Goal: Task Accomplishment & Management: Use online tool/utility

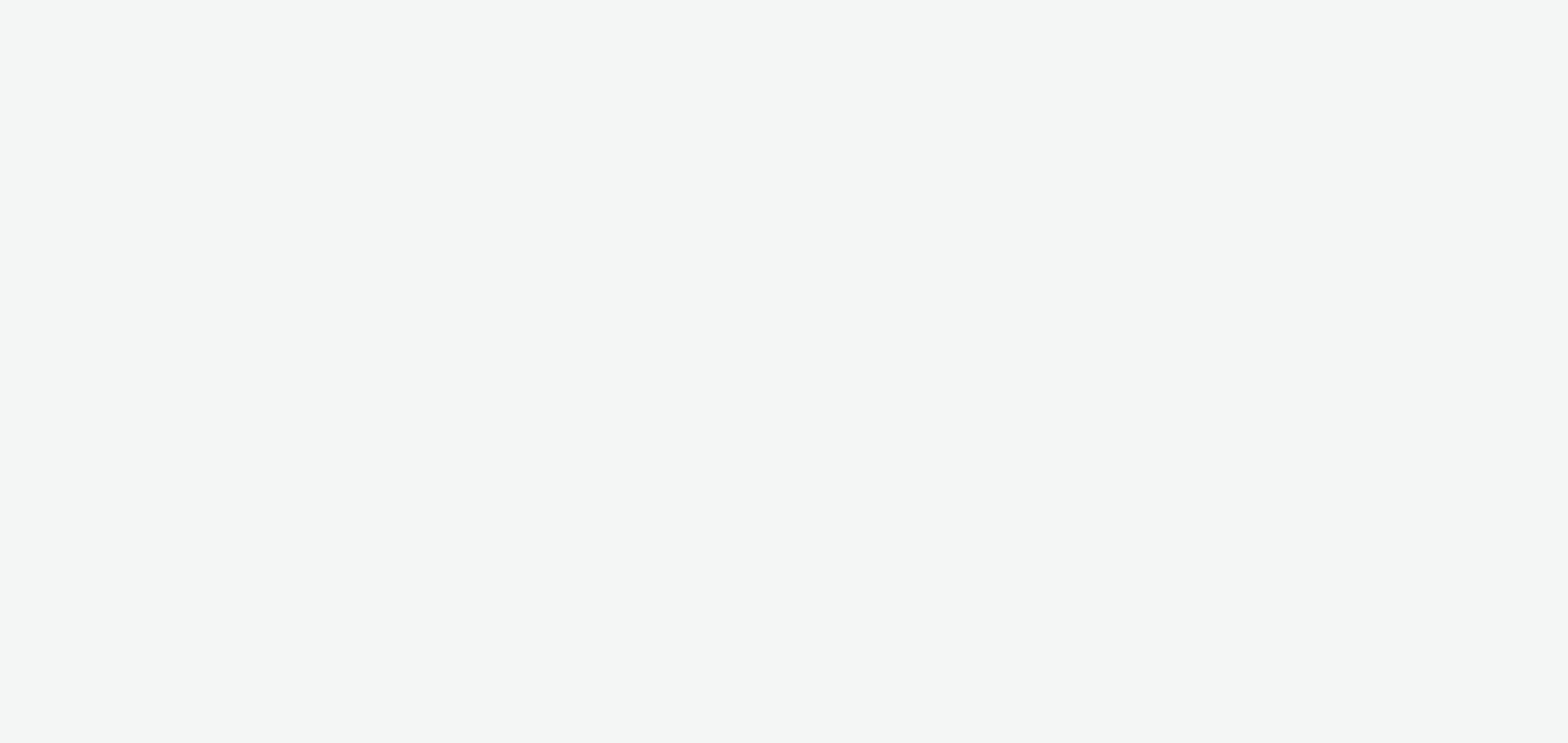
select select "47c37c18-910e-43a3-bb91-a2beb2847406"
select select "b1b940d3-d05b-48b5-821e-f328c33b988b"
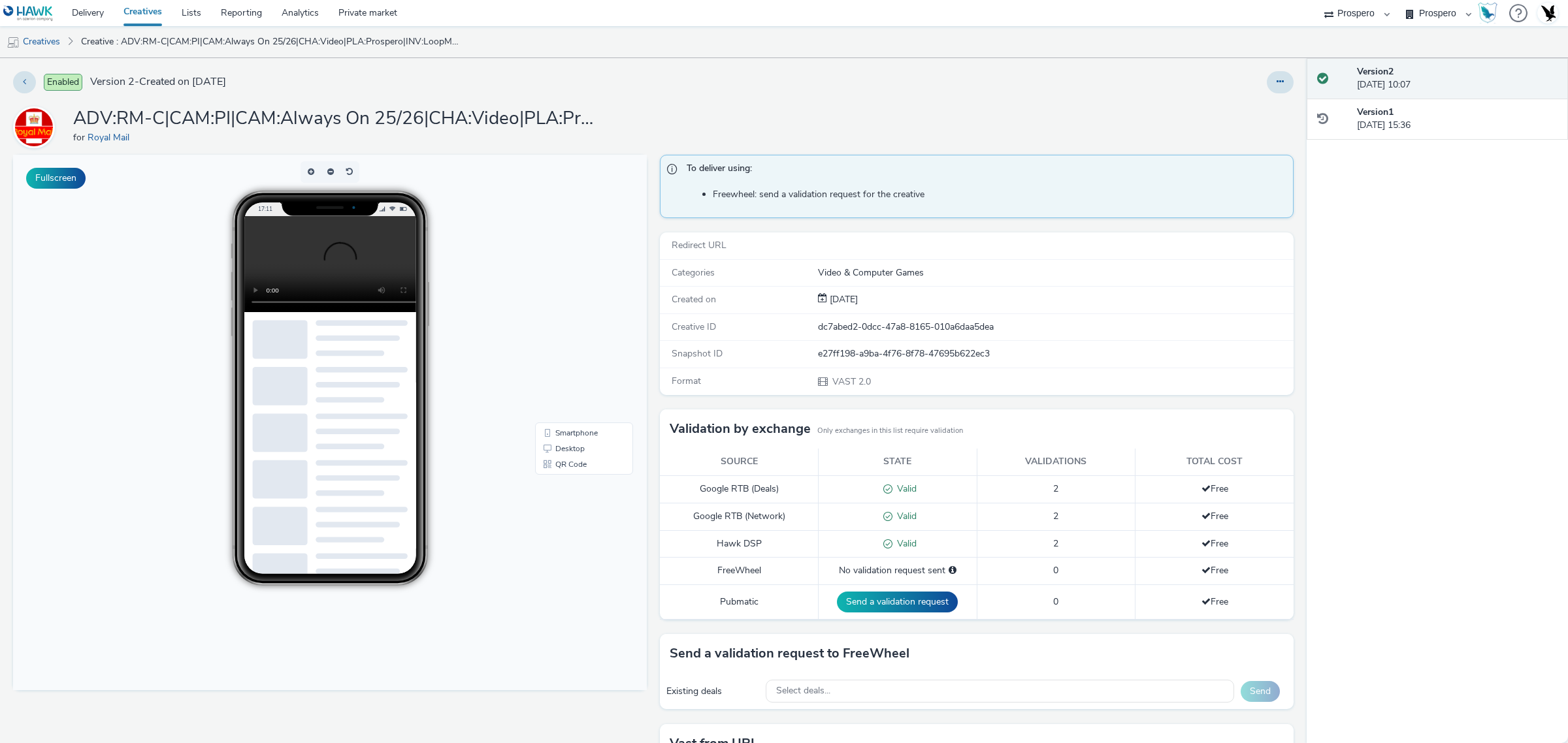
scroll to position [109, 0]
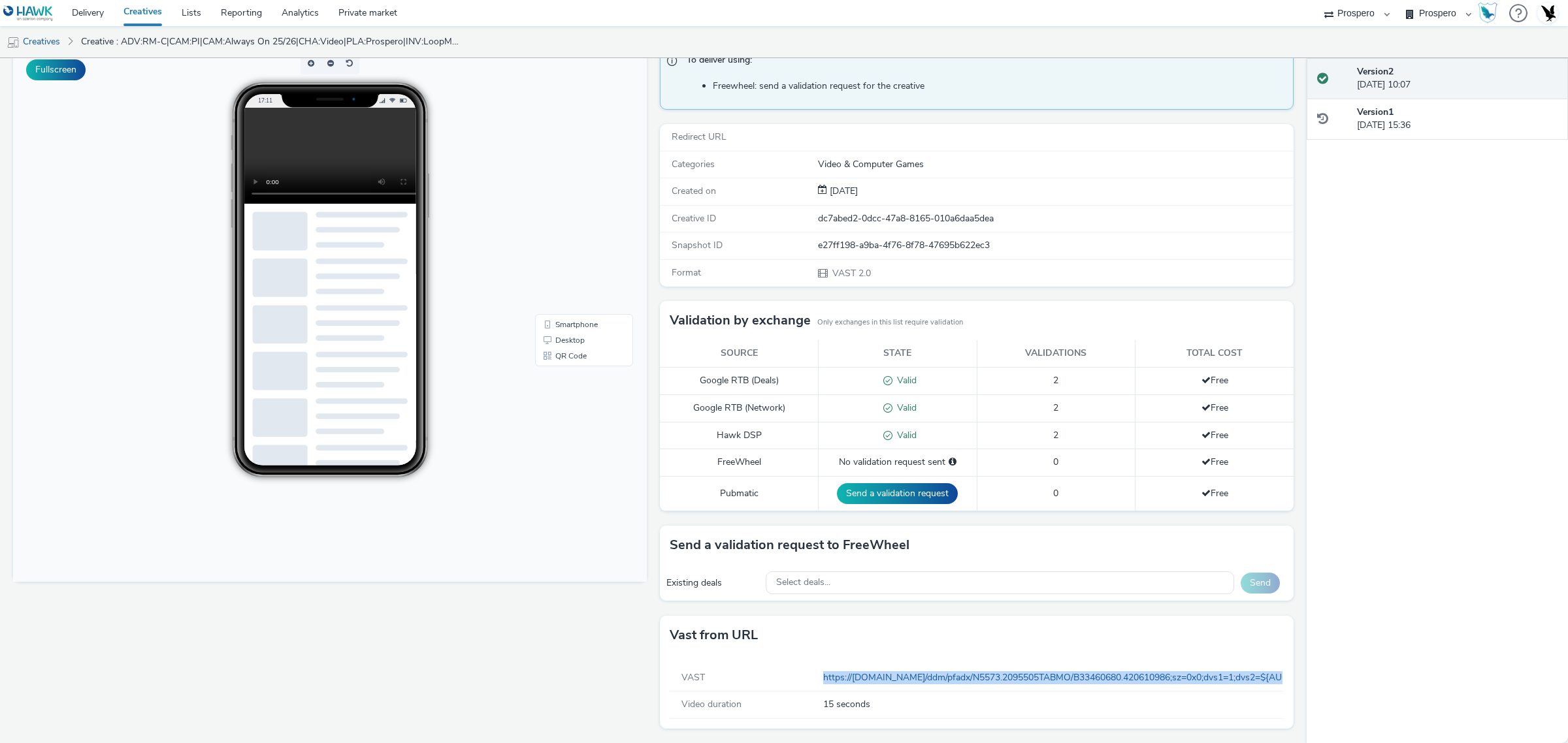
drag, startPoint x: 802, startPoint y: 676, endPoint x: 1279, endPoint y: 682, distance: 477.0
click at [1279, 682] on div "VAST https://ad.doubleclick.net/ddm/pfadx/N5573.2095505TABMO/B33460680.42061098…" at bounding box center [977, 691] width 634 height 74
copy div "https://ad.doubleclick.net/ddm/pfadx/N5573.2095505TABMO/B33460680.420610986;sz=…"
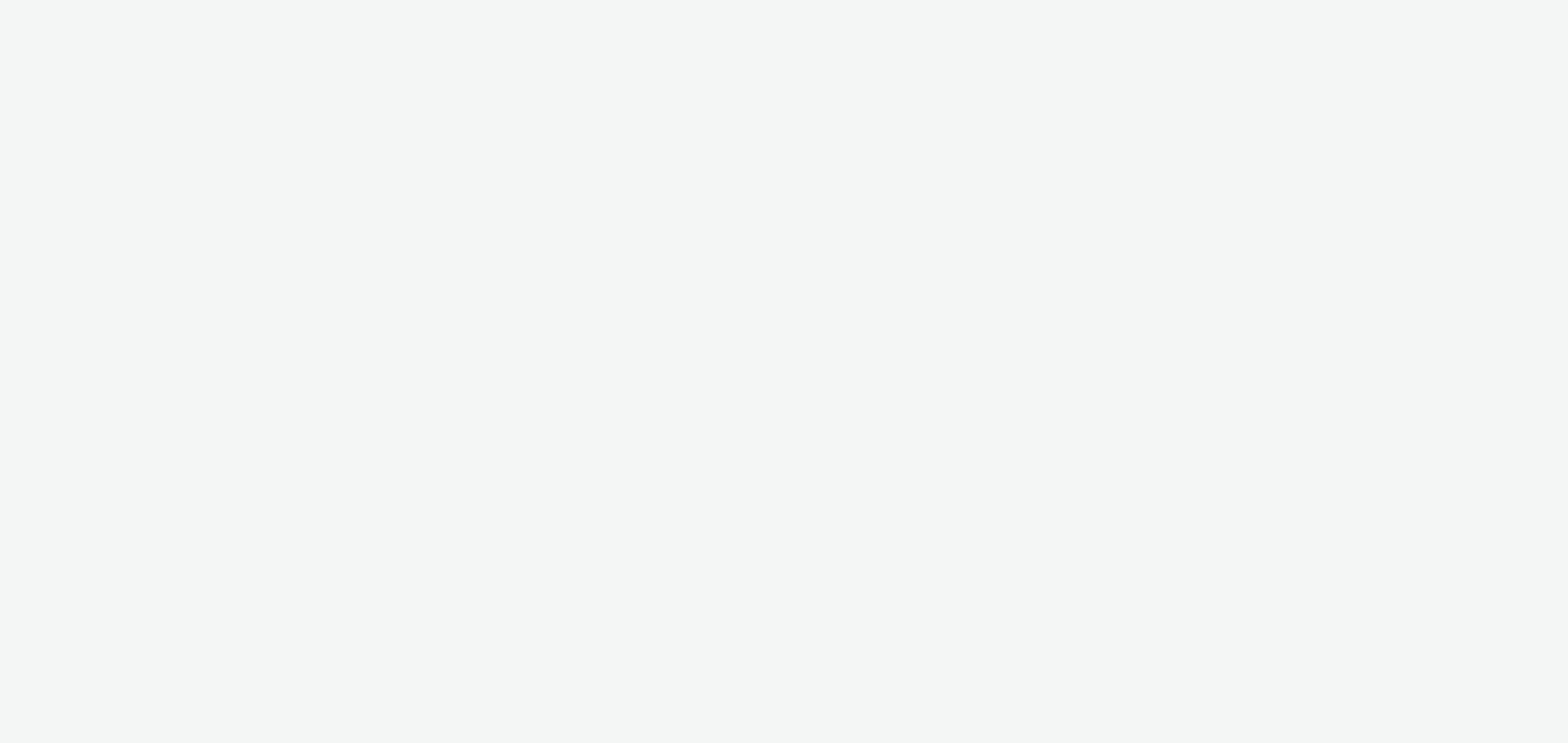
select select "47c37c18-910e-43a3-bb91-a2beb2847406"
select select "b1b940d3-d05b-48b5-821e-f328c33b988b"
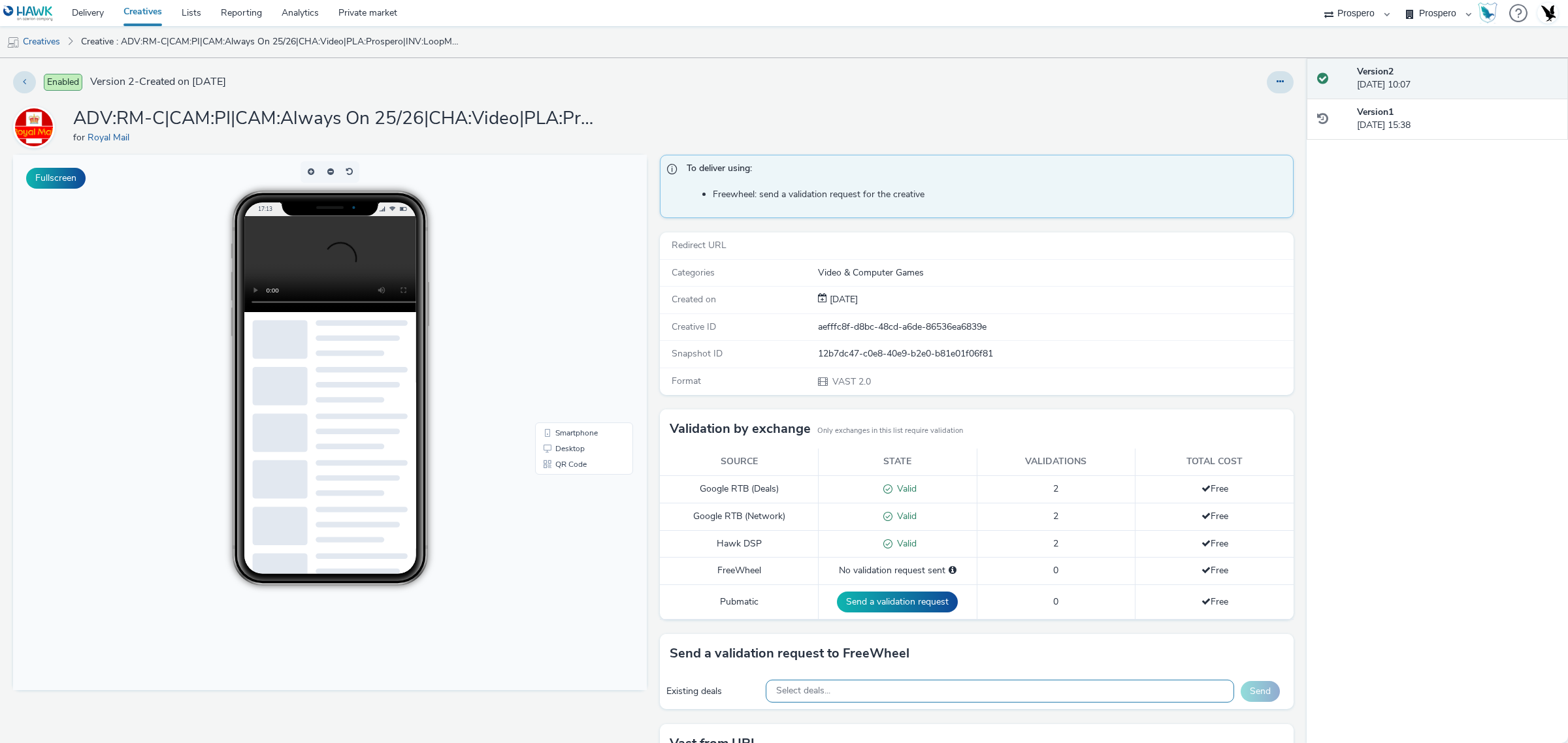
scroll to position [109, 0]
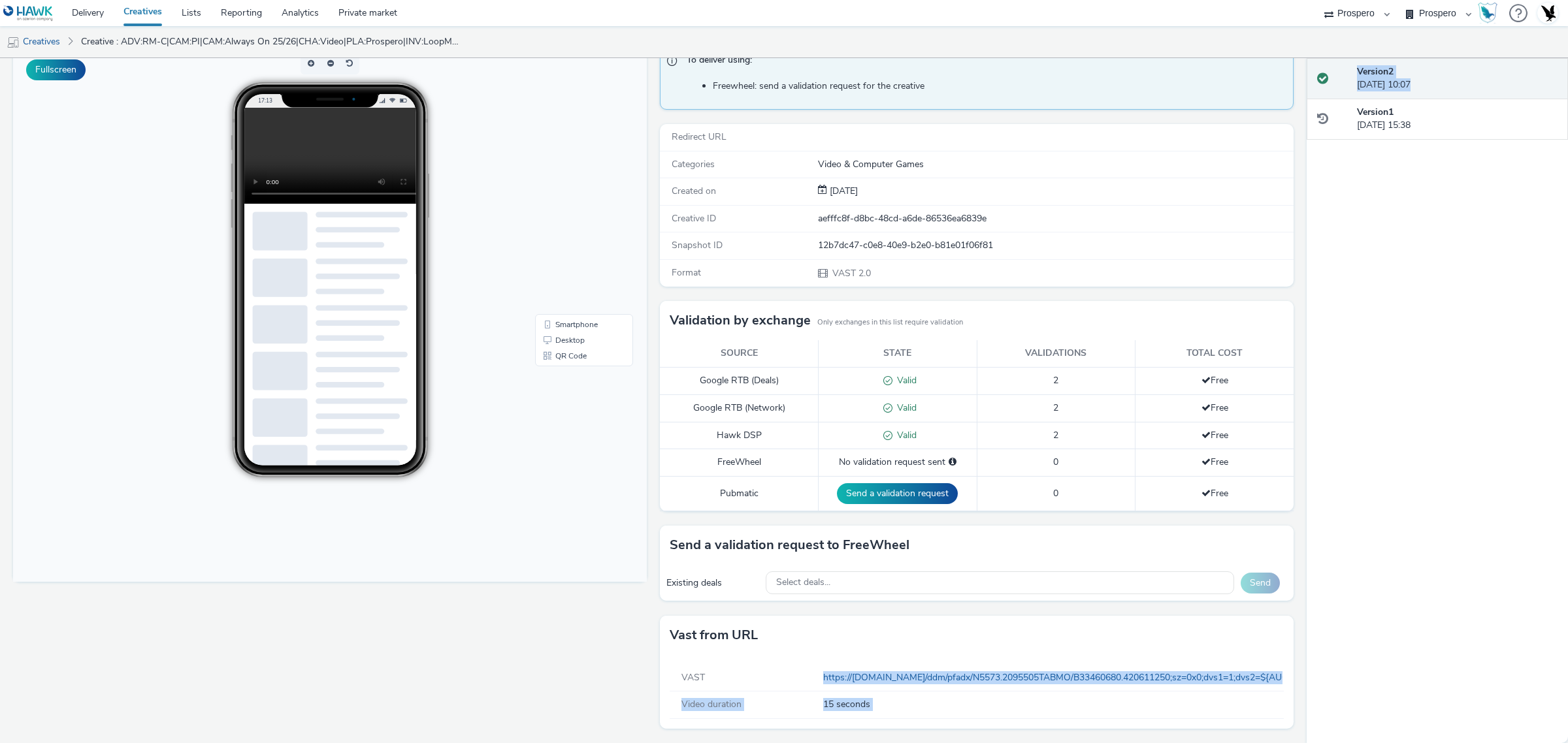
drag, startPoint x: 808, startPoint y: 677, endPoint x: 1318, endPoint y: 687, distance: 510.1
click at [1320, 687] on div "Enabled Version 2 - Created on 07 May 2025 ADV:RM-C|CAM:PI|CAM:Always On 25/26|…" at bounding box center [784, 400] width 1568 height 685
click at [791, 673] on div "VAST" at bounding box center [746, 677] width 152 height 13
drag, startPoint x: 812, startPoint y: 675, endPoint x: 1275, endPoint y: 671, distance: 463.0
click at [1275, 671] on div "VAST https://ad.doubleclick.net/ddm/pfadx/N5573.2095505TABMO/B33460680.42061125…" at bounding box center [977, 691] width 634 height 74
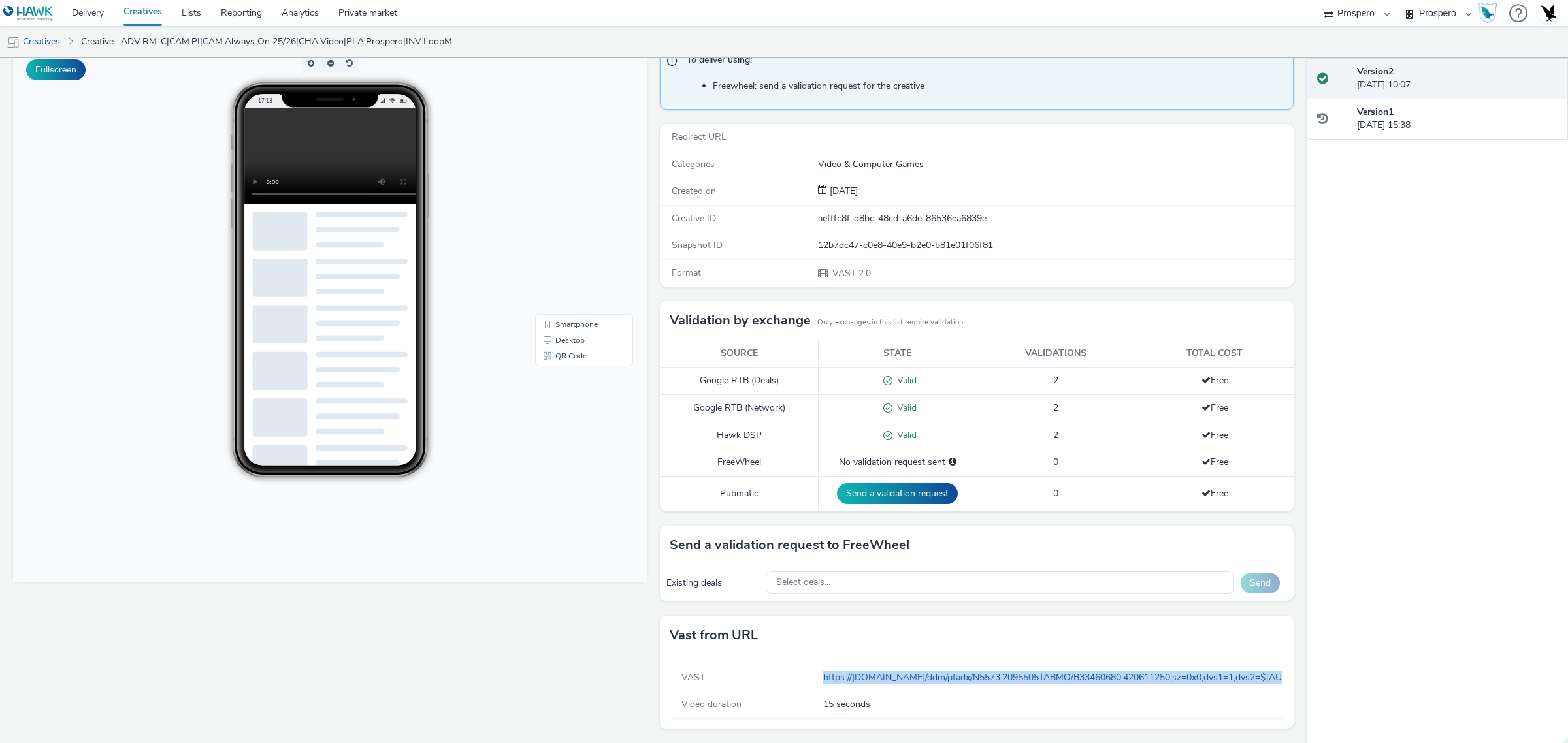
copy div "https://ad.doubleclick.net/ddm/pfadx/N5573.2095505TABMO/B33460680.420611250;sz=…"
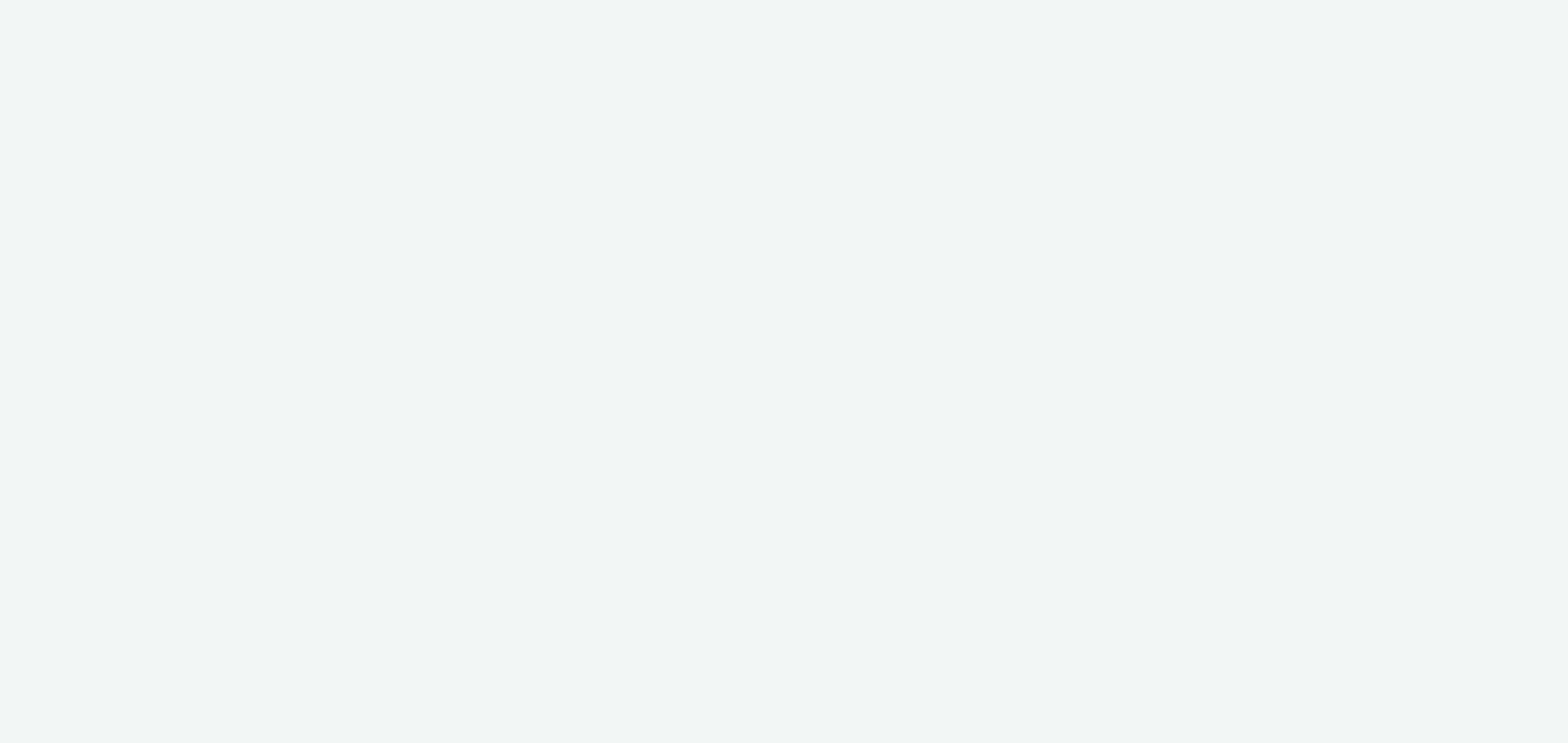
select select "47c37c18-910e-43a3-bb91-a2beb2847406"
select select "b1b940d3-d05b-48b5-821e-f328c33b988b"
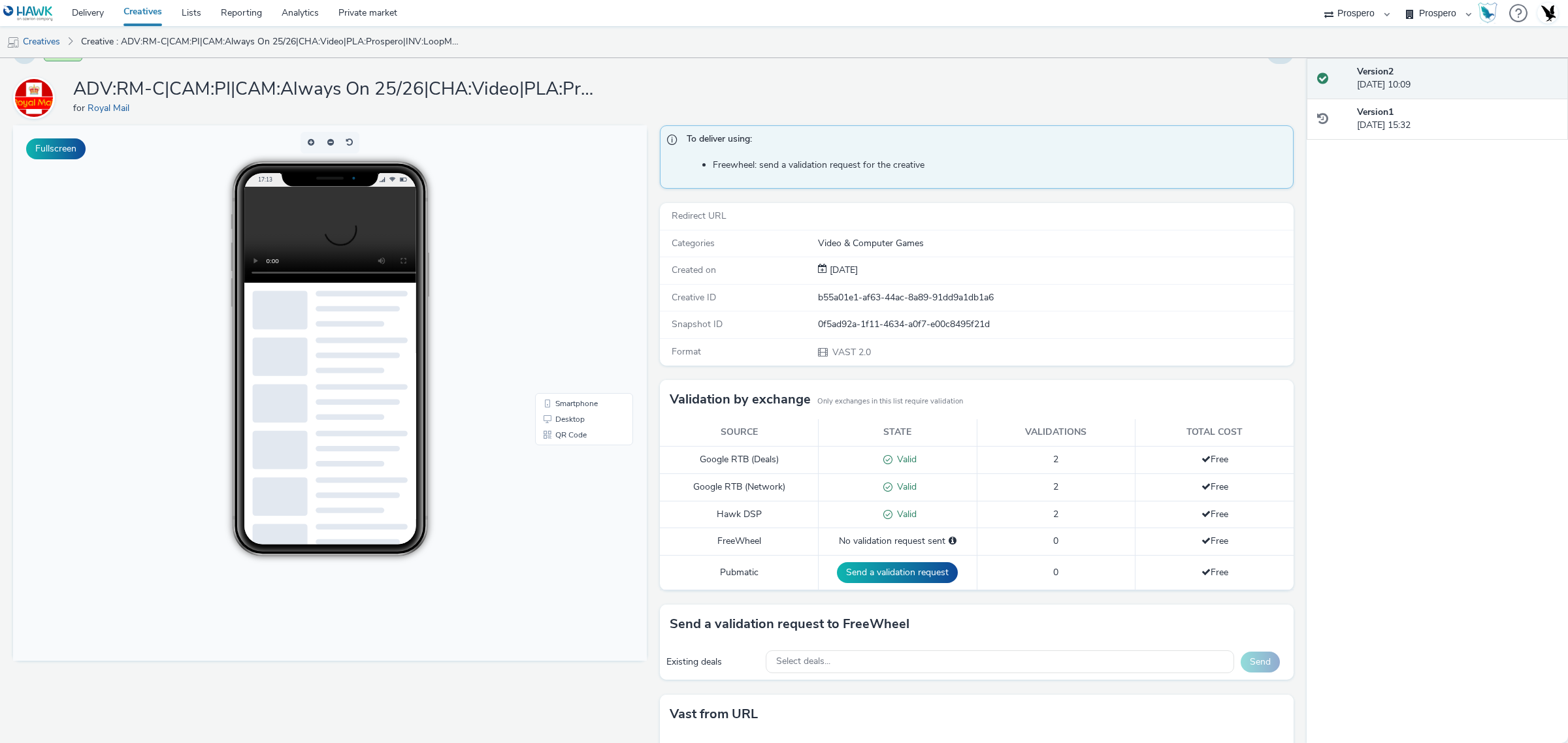
scroll to position [109, 0]
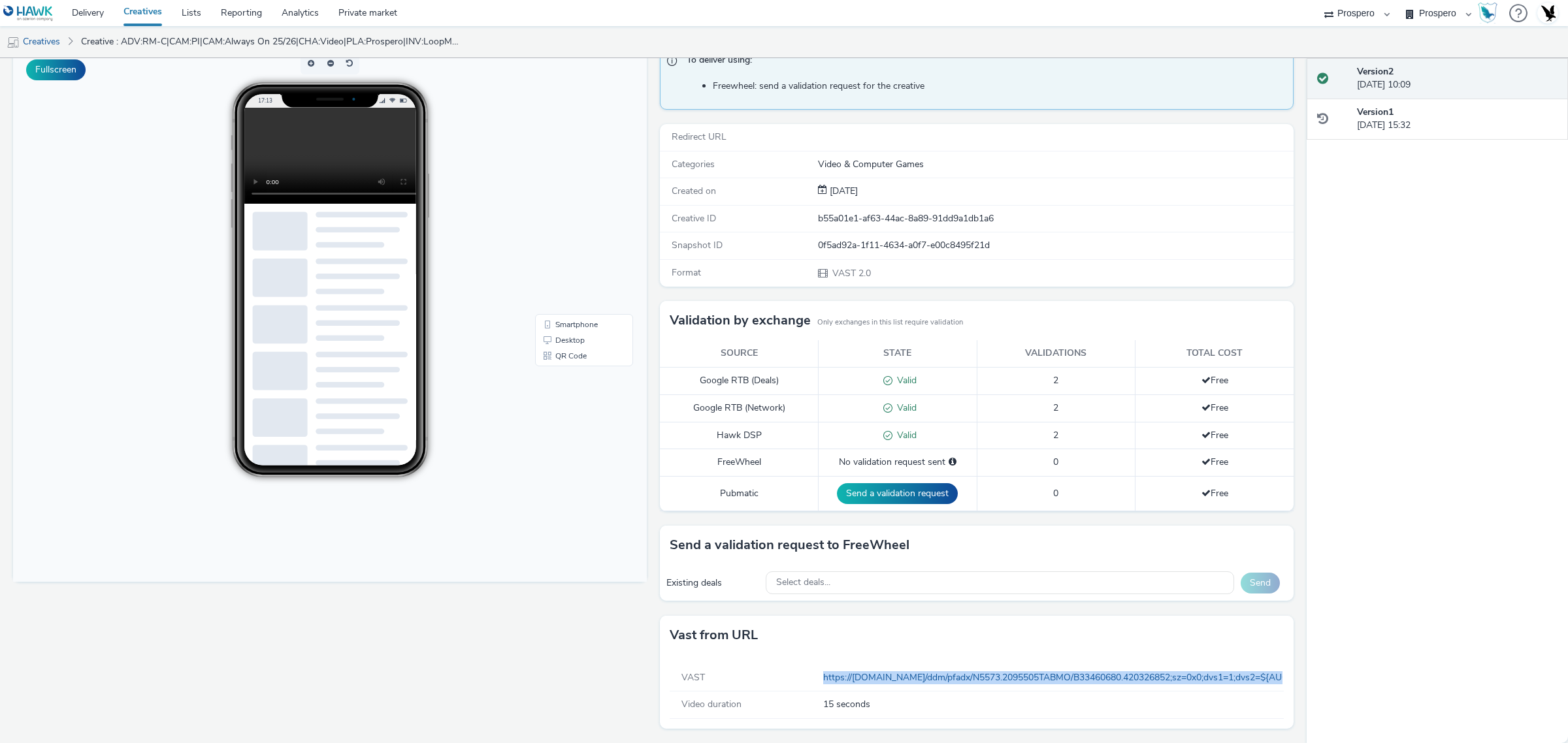
drag, startPoint x: 806, startPoint y: 670, endPoint x: 1288, endPoint y: 686, distance: 482.3
click at [1288, 686] on div "Enabled Version 2 - Created on 07 May 2025 ADV:RM-C|CAM:PI|CAM:Always On 25/26|…" at bounding box center [653, 400] width 1306 height 685
copy div "https://ad.doubleclick.net/ddm/pfadx/N5573.2095505TABMO/B33460680.420326852;sz=…"
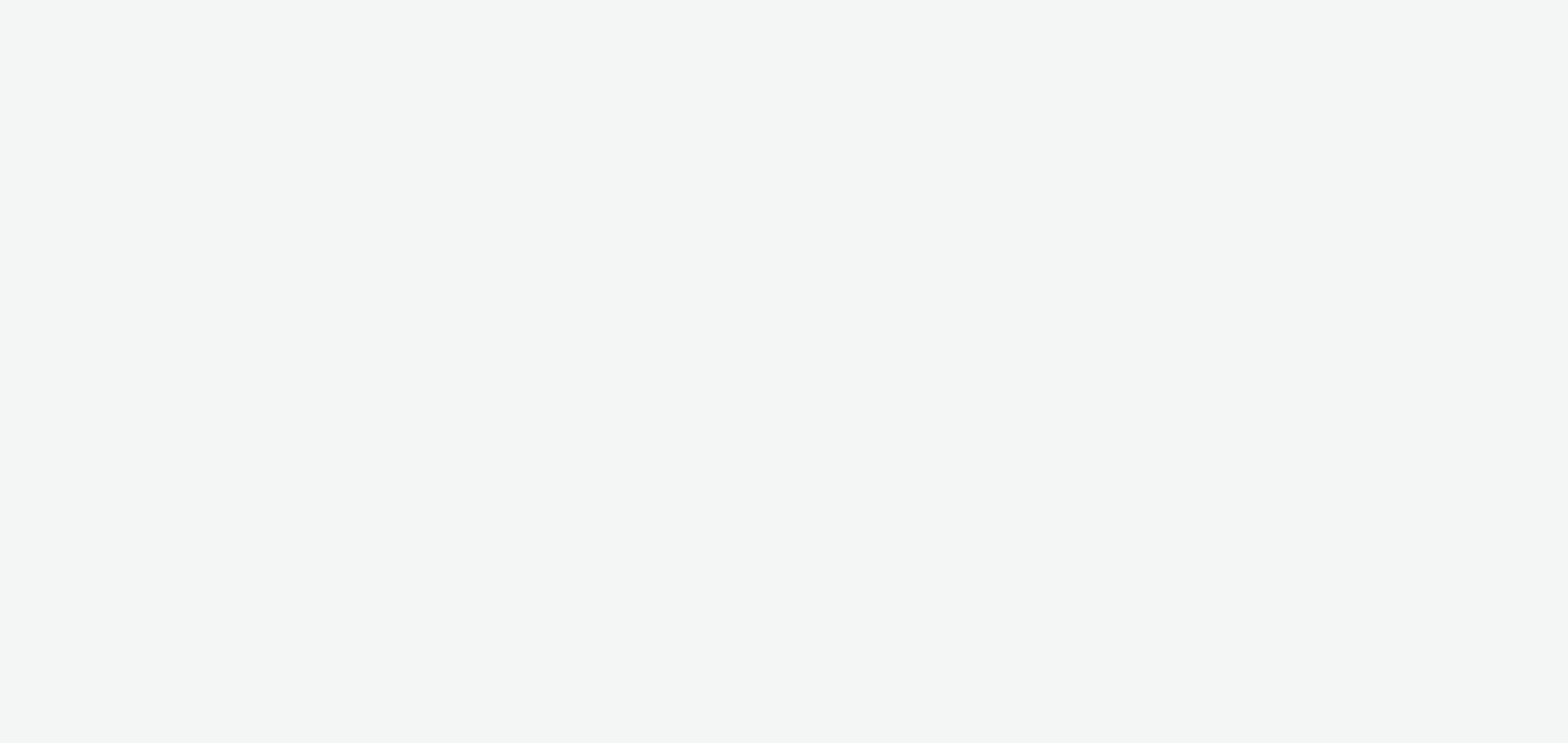
select select "47c37c18-910e-43a3-bb91-a2beb2847406"
select select "b1b940d3-d05b-48b5-821e-f328c33b988b"
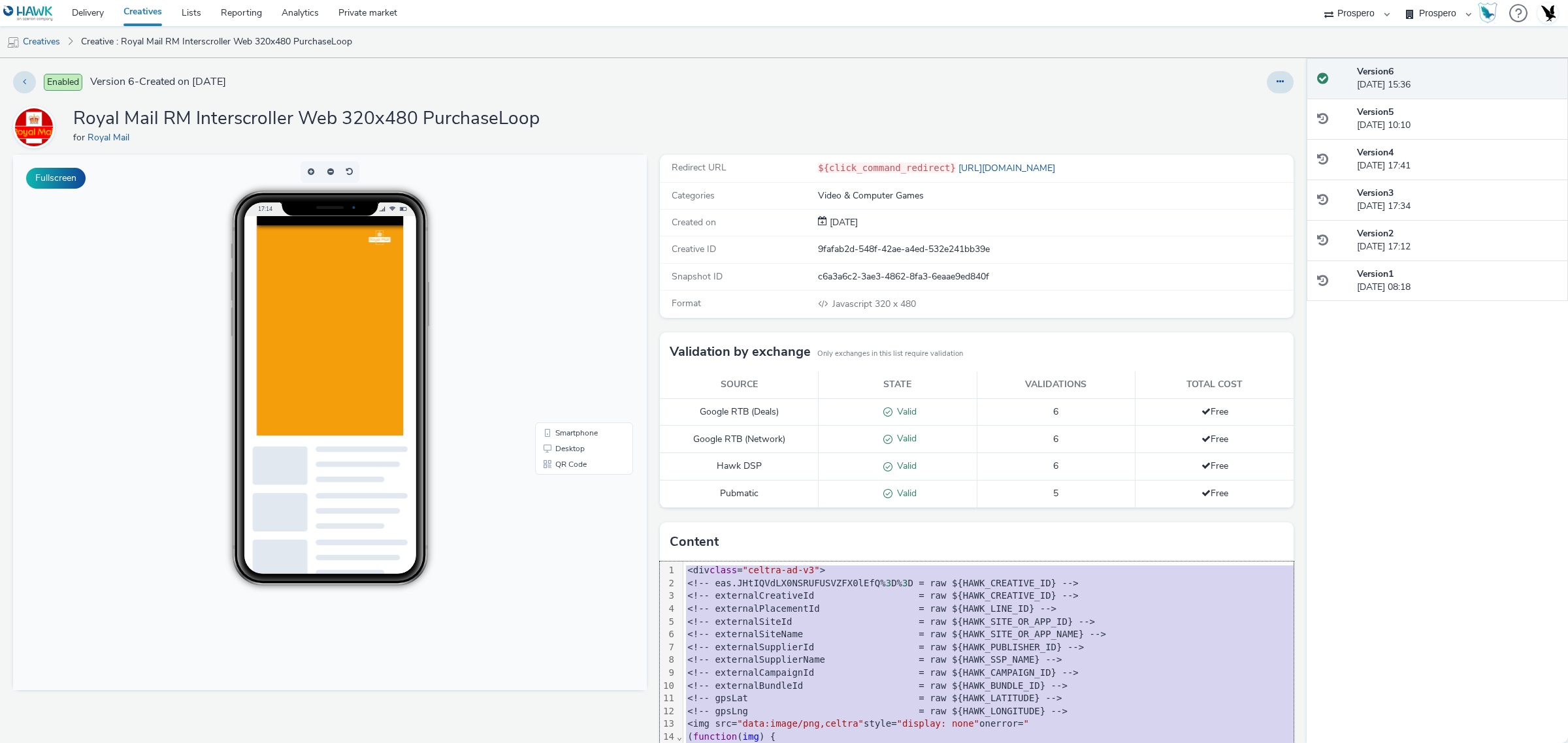
copy div "<div class = "celtra-ad-v3" > <!-- eas.JHtIQVdLX0NSRUFUSVZFX0lEfQ% 3 D% 3 D = r…"
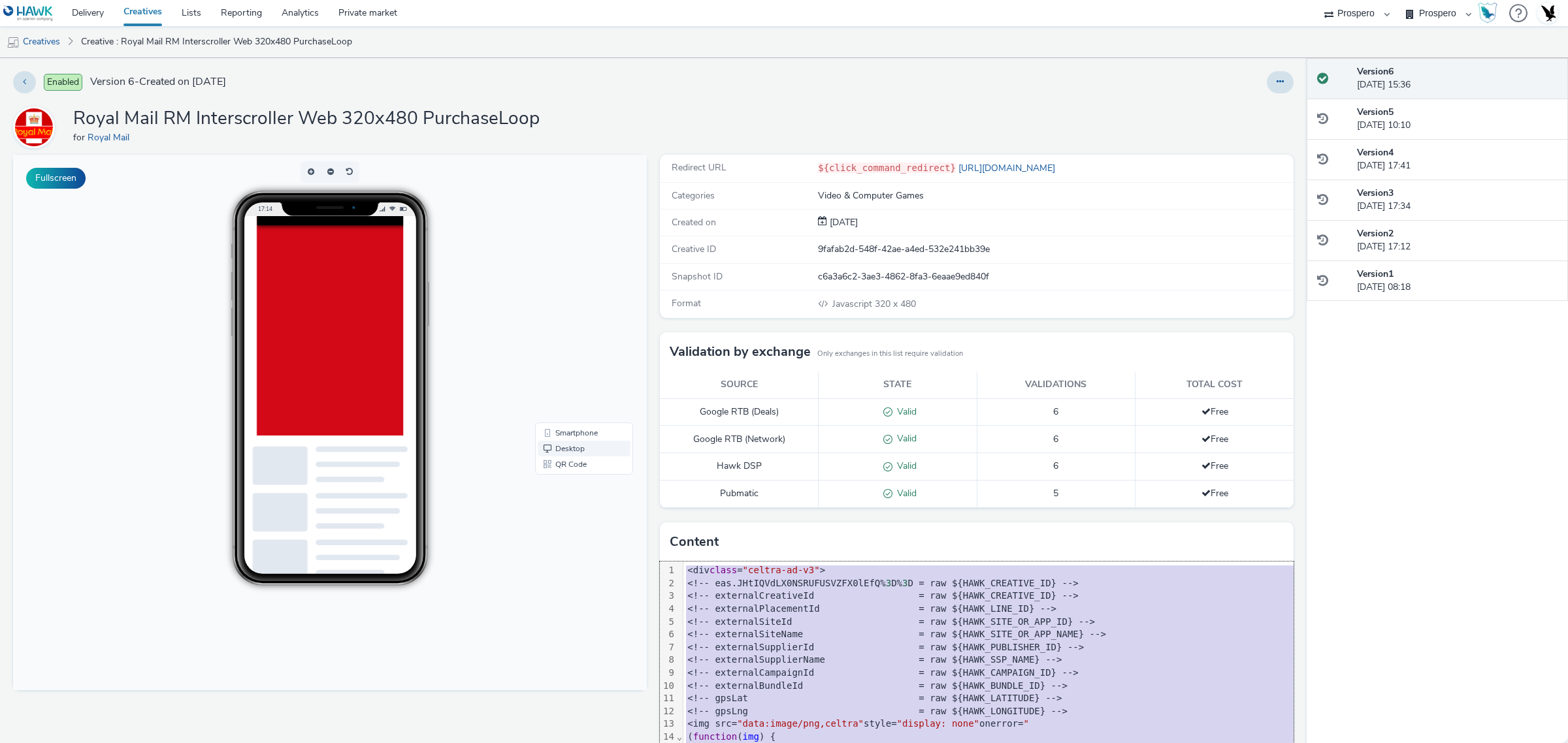
click at [552, 448] on link "Desktop" at bounding box center [584, 448] width 93 height 16
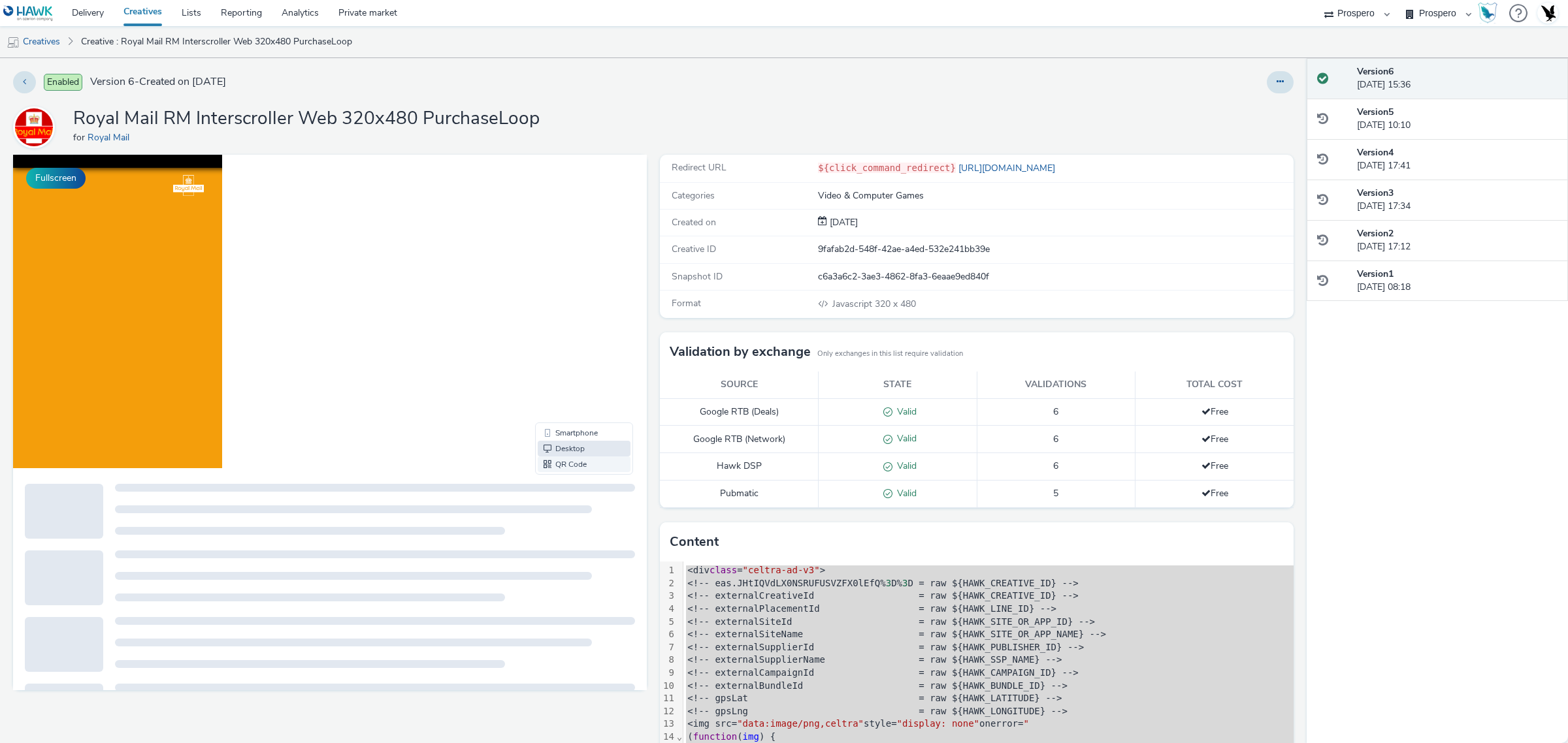
click at [569, 462] on link "QR Code" at bounding box center [584, 464] width 93 height 16
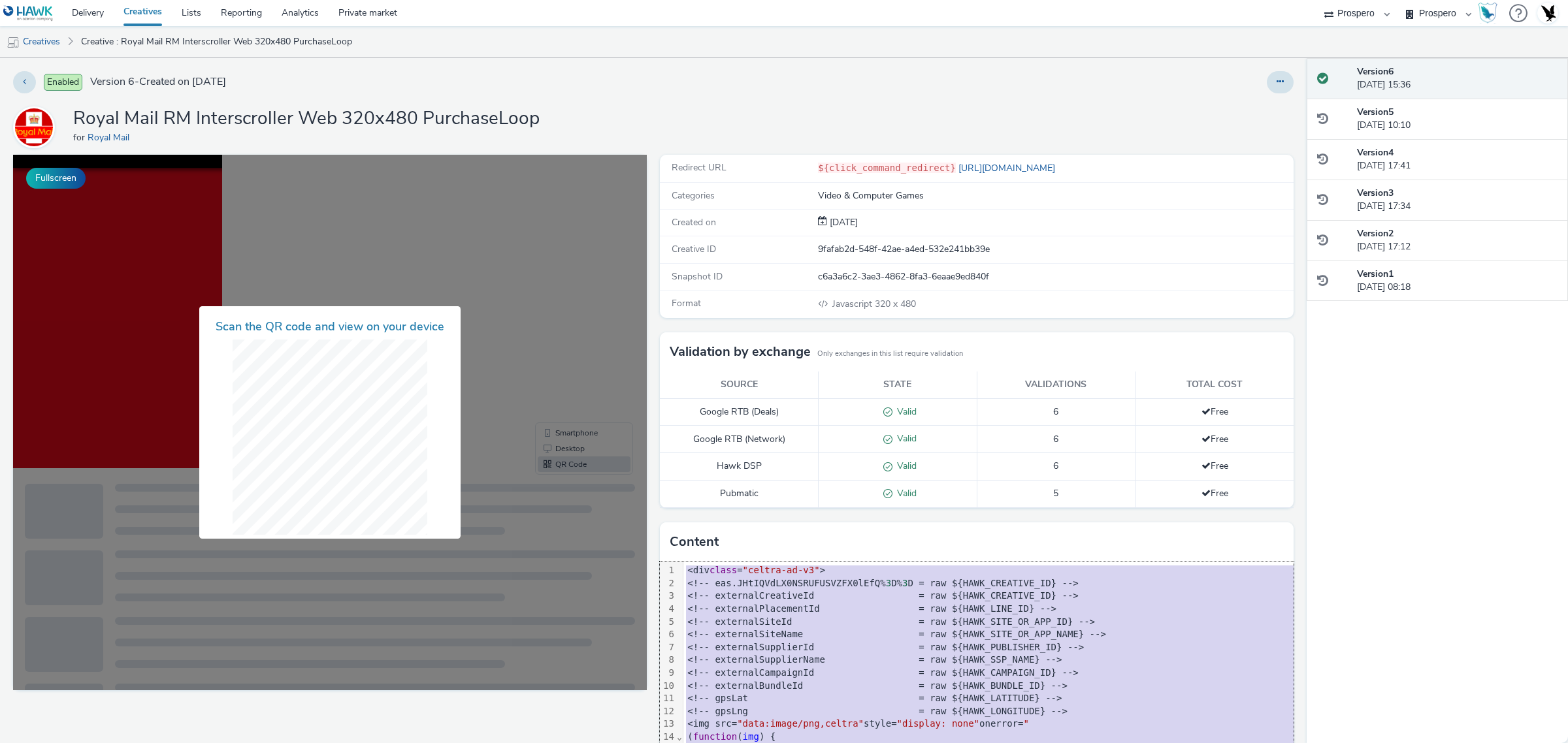
copy div "<div class = "celtra-ad-v3" > <!-- eas.JHtIQVdLX0NSRUFUSVZFX0lEfQ% 3 D% 3 D = r…"
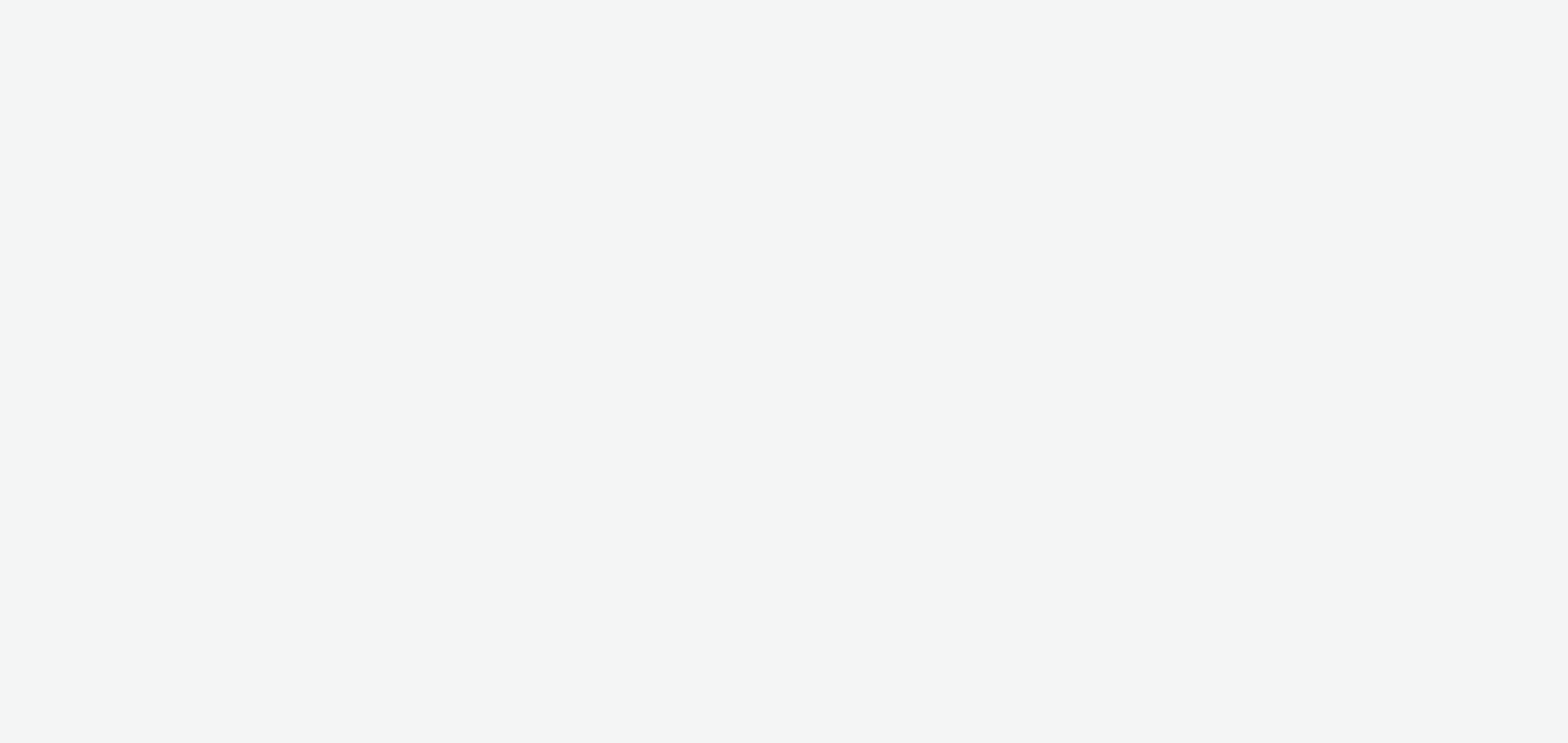
select select "47c37c18-910e-43a3-bb91-a2beb2847406"
select select "b1b940d3-d05b-48b5-821e-f328c33b988b"
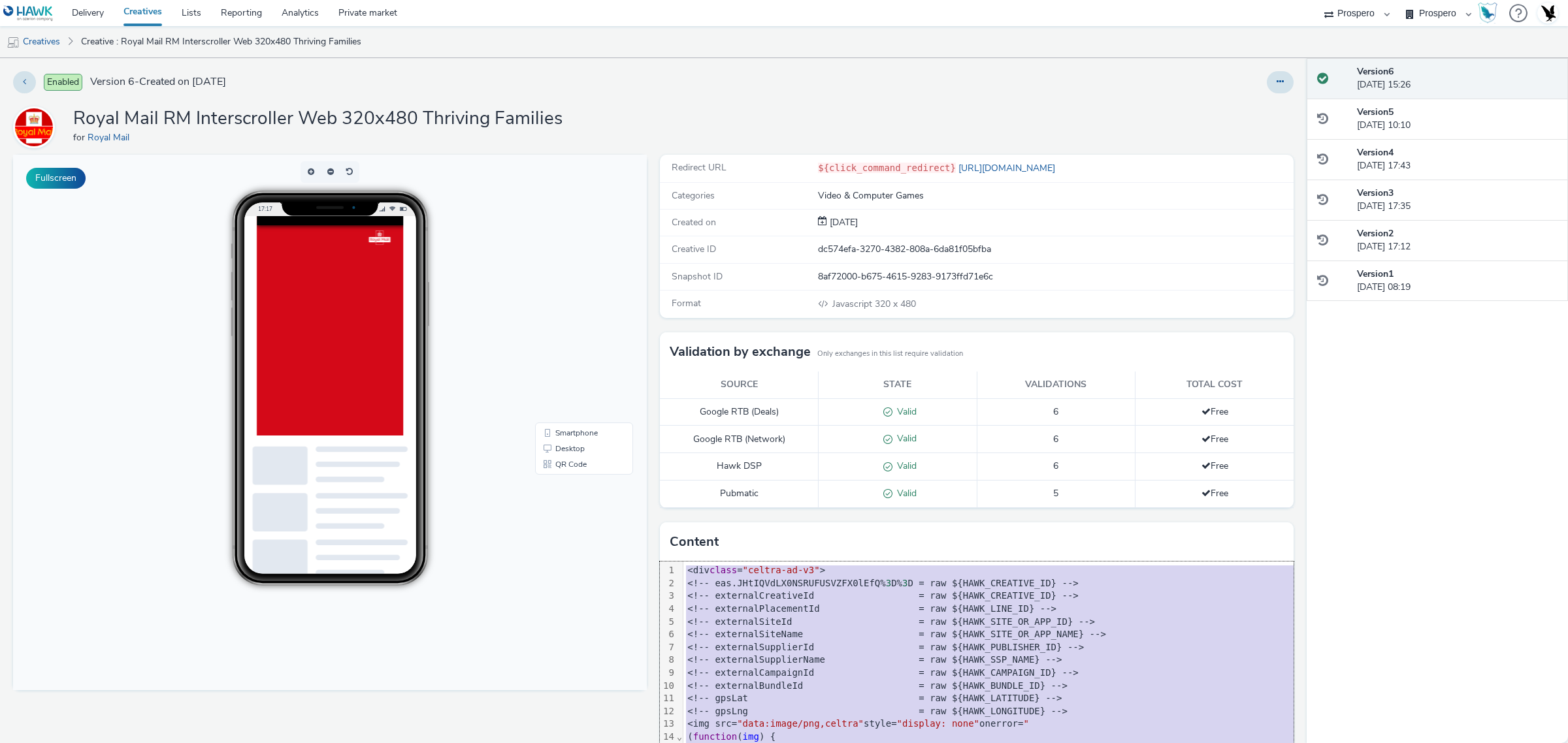
copy div "<div class = "celtra-ad-v3" > <!-- eas.JHtIQVdLX0NSRUFUSVZFX0lEfQ% 3 D% 3 D = r…"
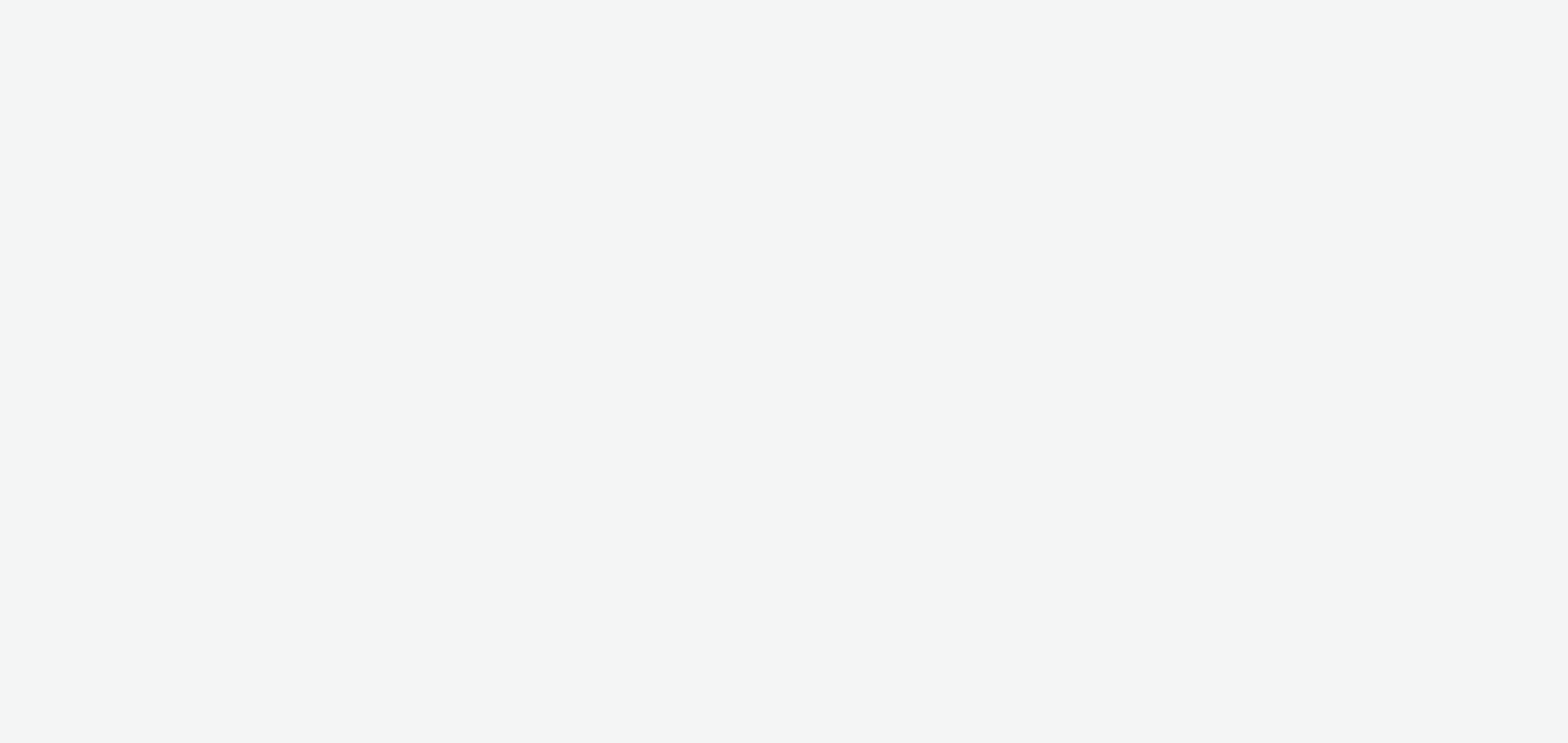
select select "47c37c18-910e-43a3-bb91-a2beb2847406"
select select "b1b940d3-d05b-48b5-821e-f328c33b988b"
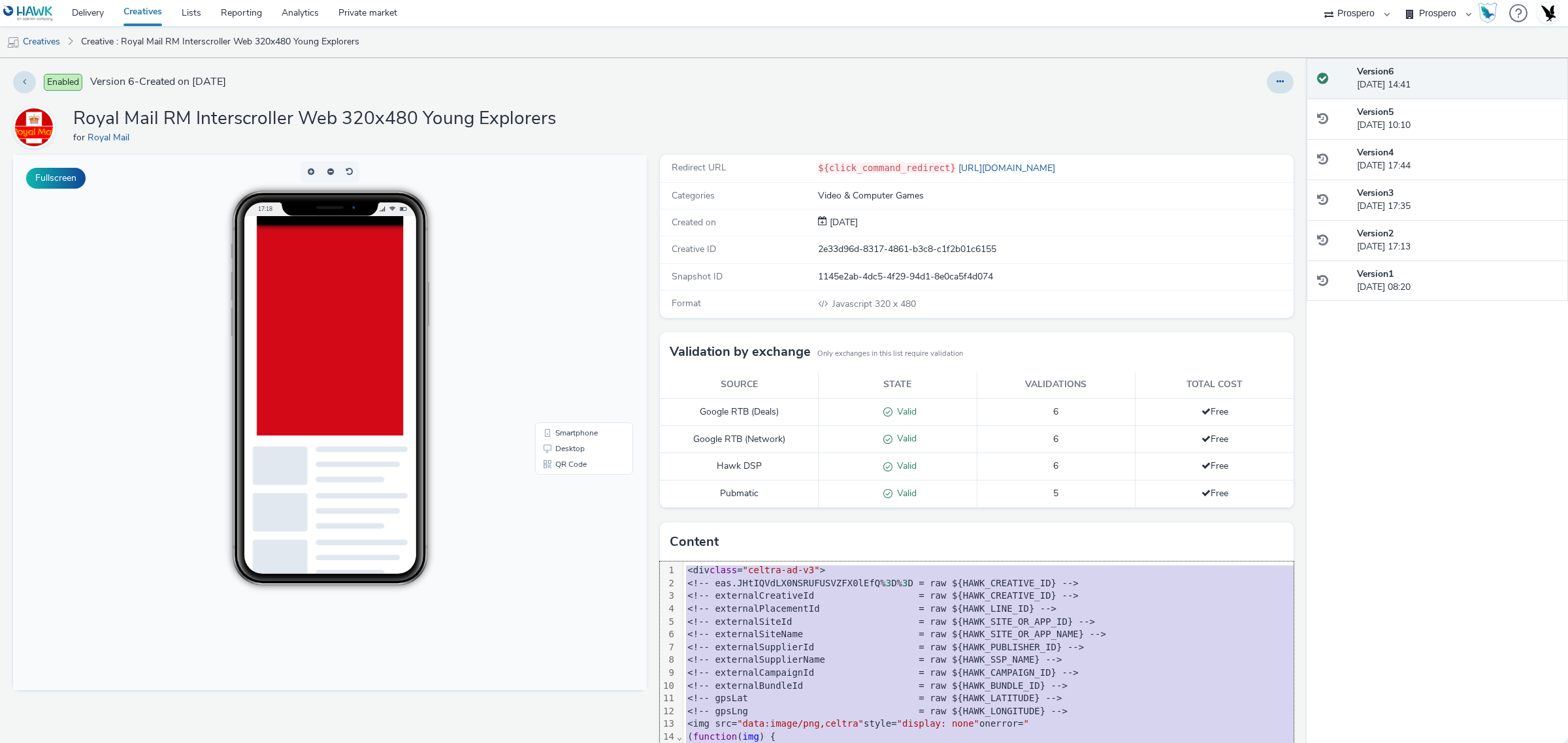
copy div "<div class = "celtra-ad-v3" > <!-- eas.JHtIQVdLX0NSRUFUSVZFX0lEfQ% 3 D% 3 D = r…"
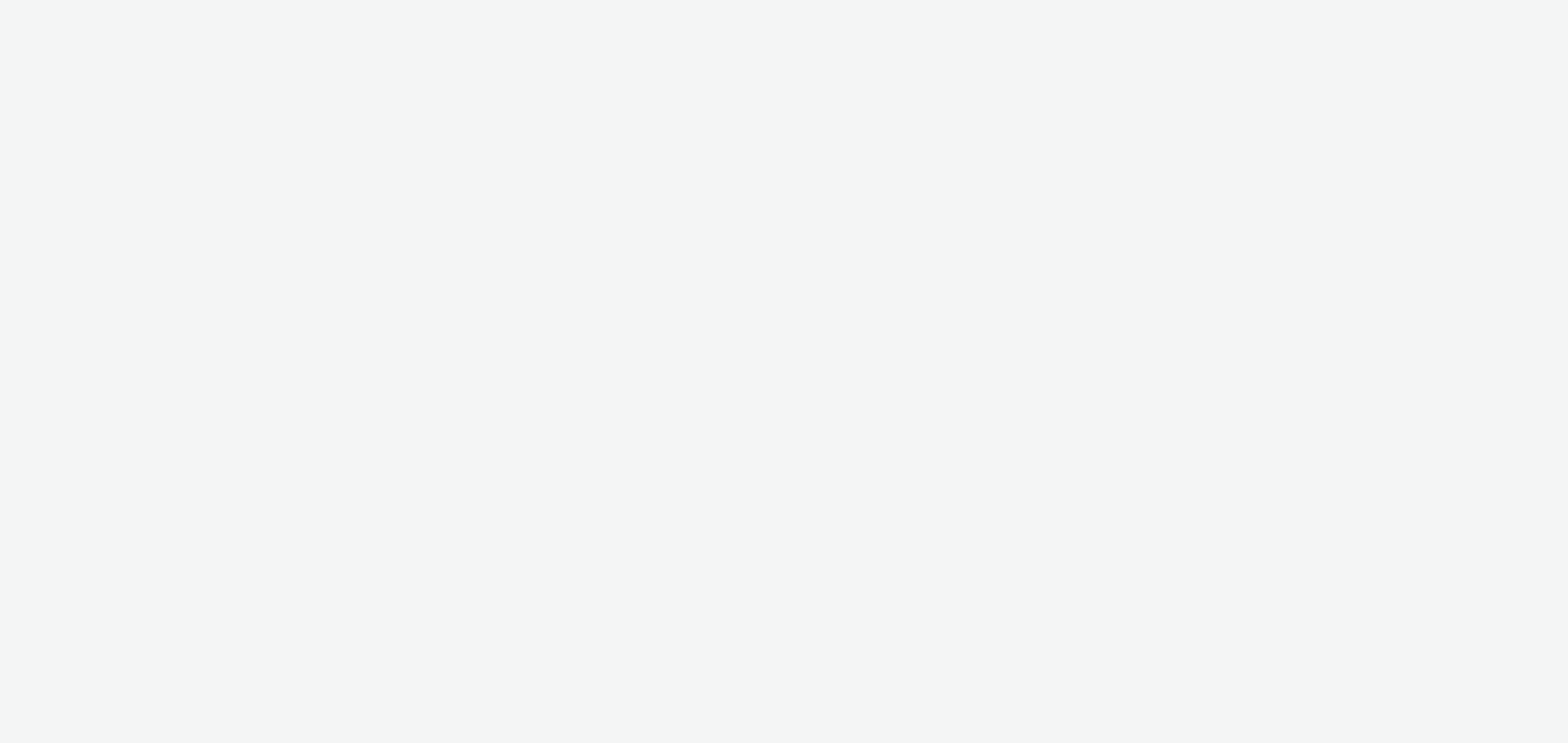
select select "47c37c18-910e-43a3-bb91-a2beb2847406"
select select "b1b940d3-d05b-48b5-821e-f328c33b988b"
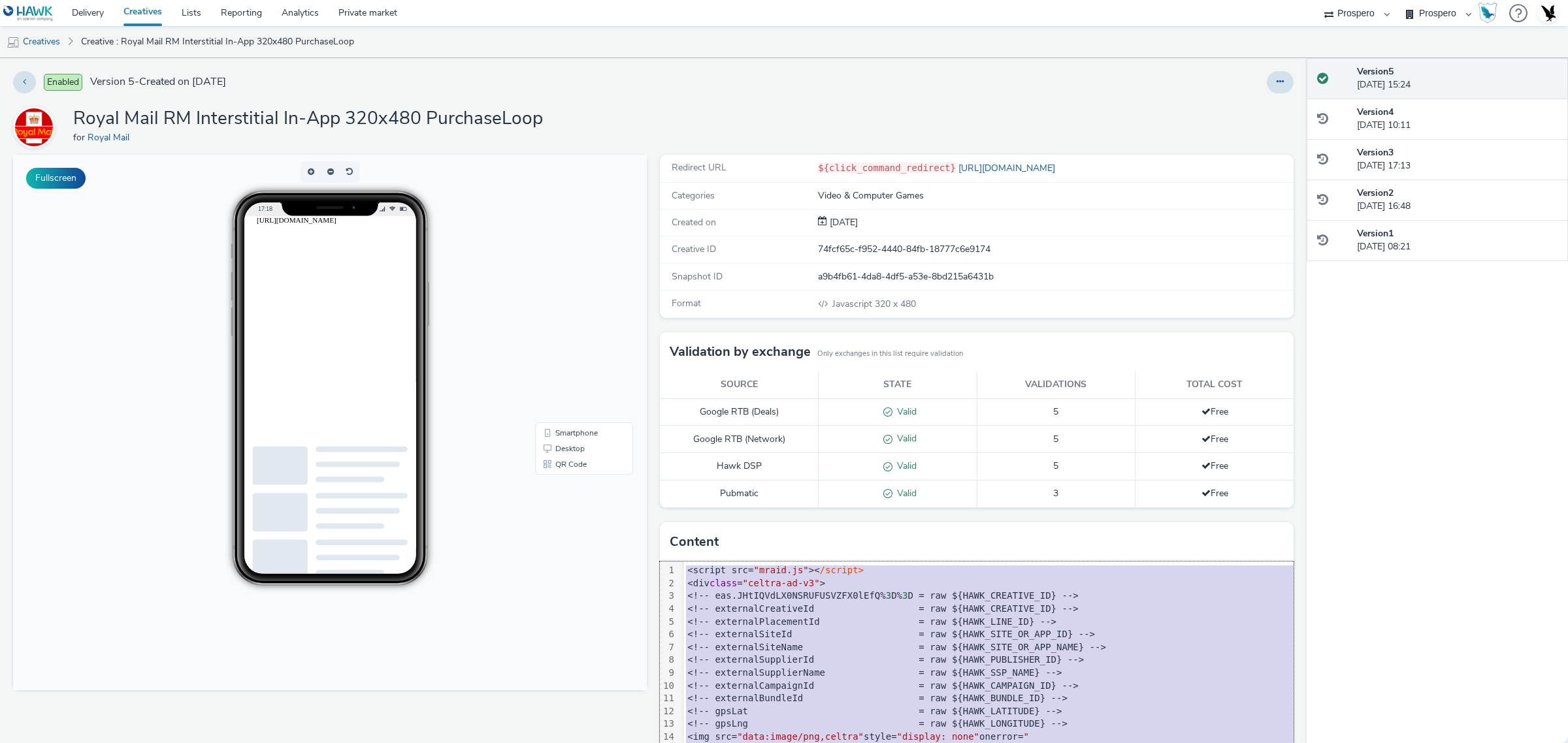
copy div "<script src= "mraid.js" >< /script> <div class = "celtra-ad-v3" > <!-- eas.JHtI…"
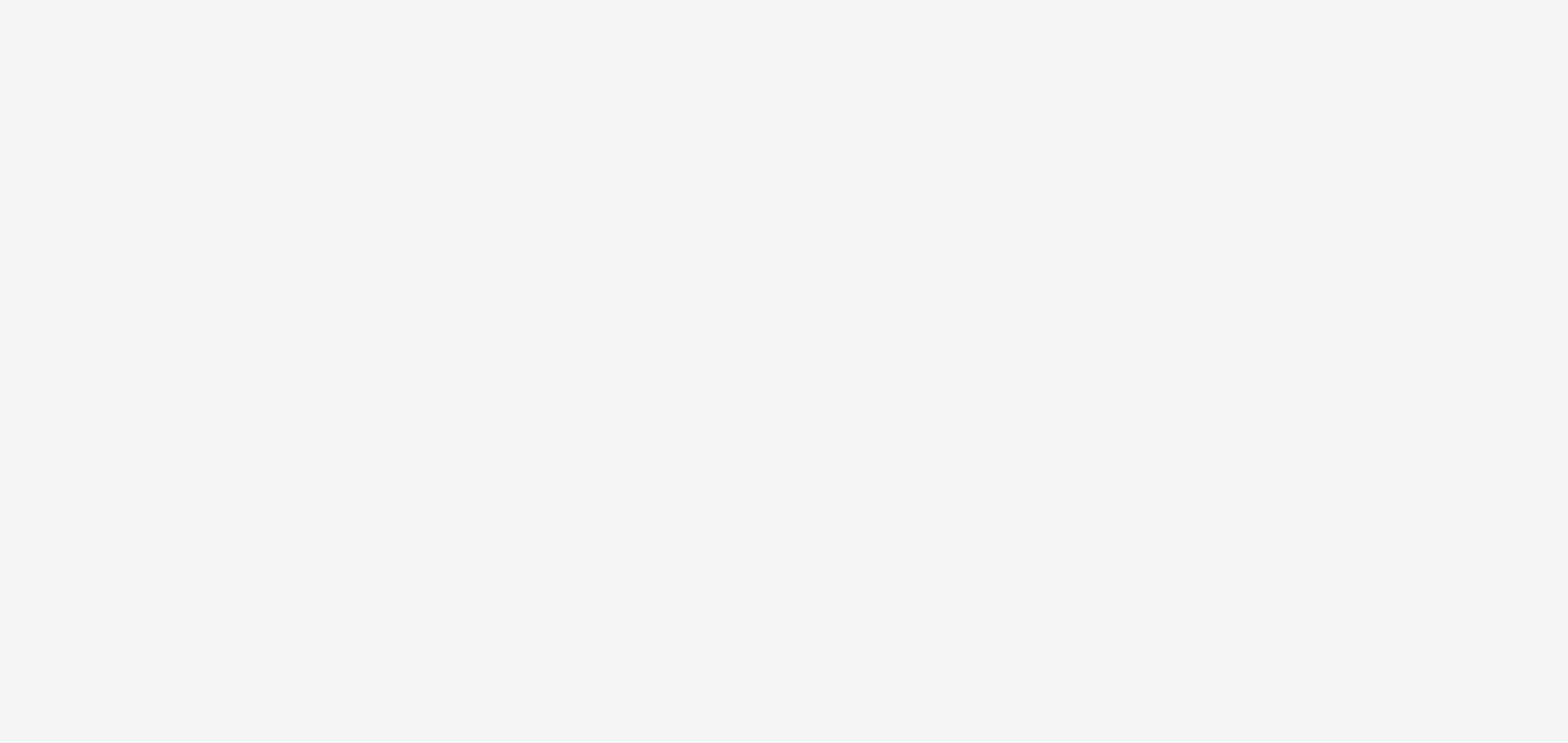
select select "47c37c18-910e-43a3-bb91-a2beb2847406"
select select "b1b940d3-d05b-48b5-821e-f328c33b988b"
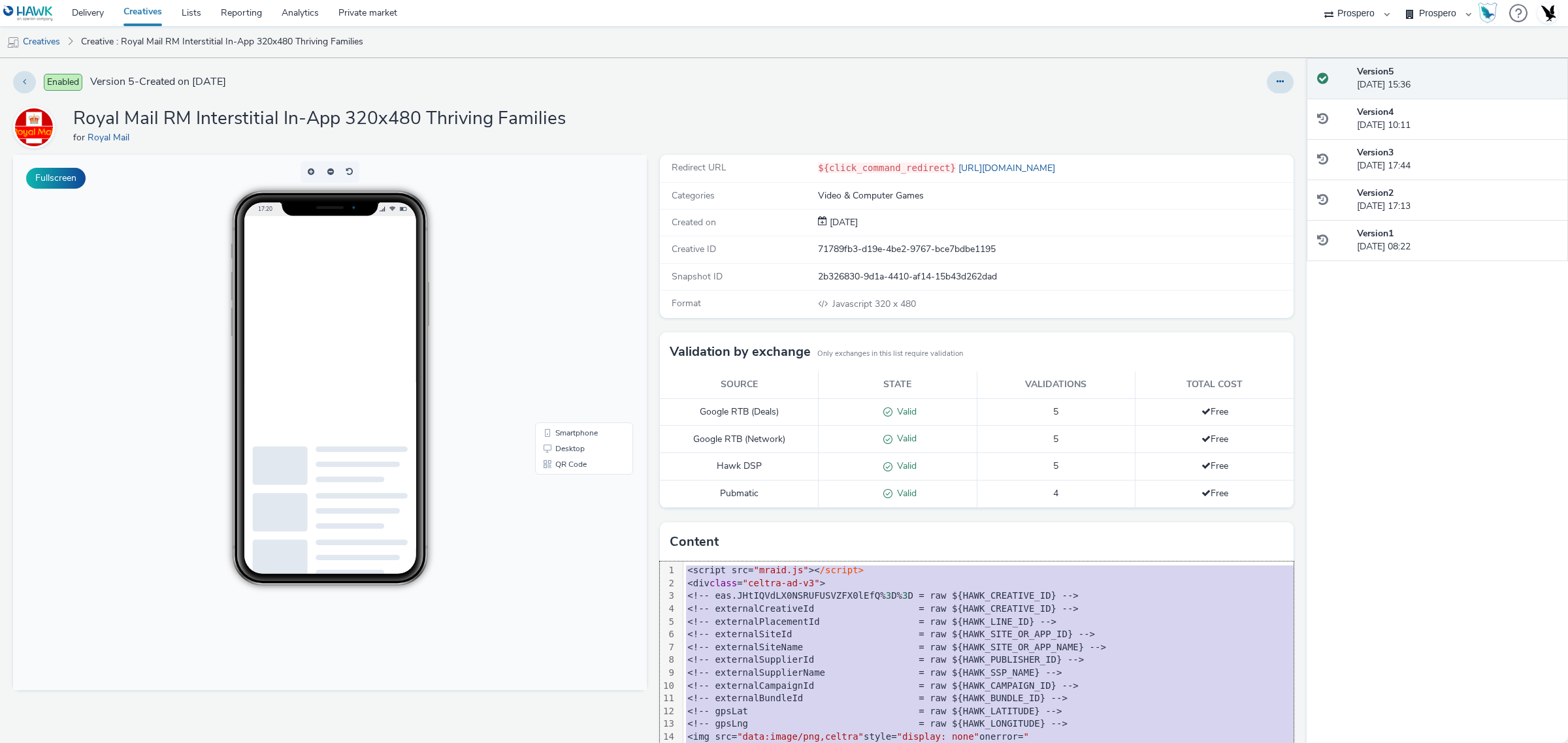
copy div "<script src= "mraid.js" >< /script> <div class = "celtra-ad-v3" > <!-- eas.JHtI…"
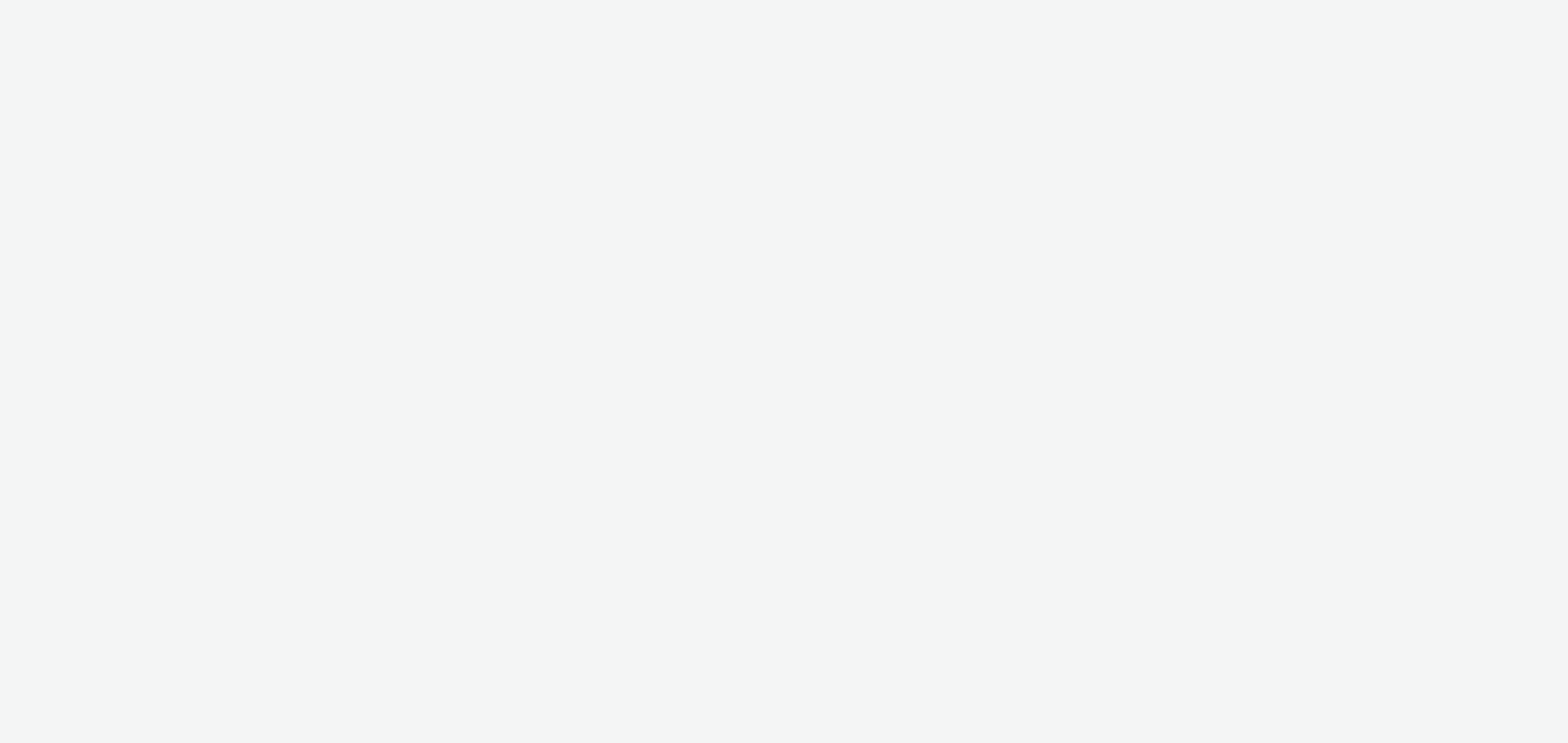
select select "47c37c18-910e-43a3-bb91-a2beb2847406"
select select "b1b940d3-d05b-48b5-821e-f328c33b988b"
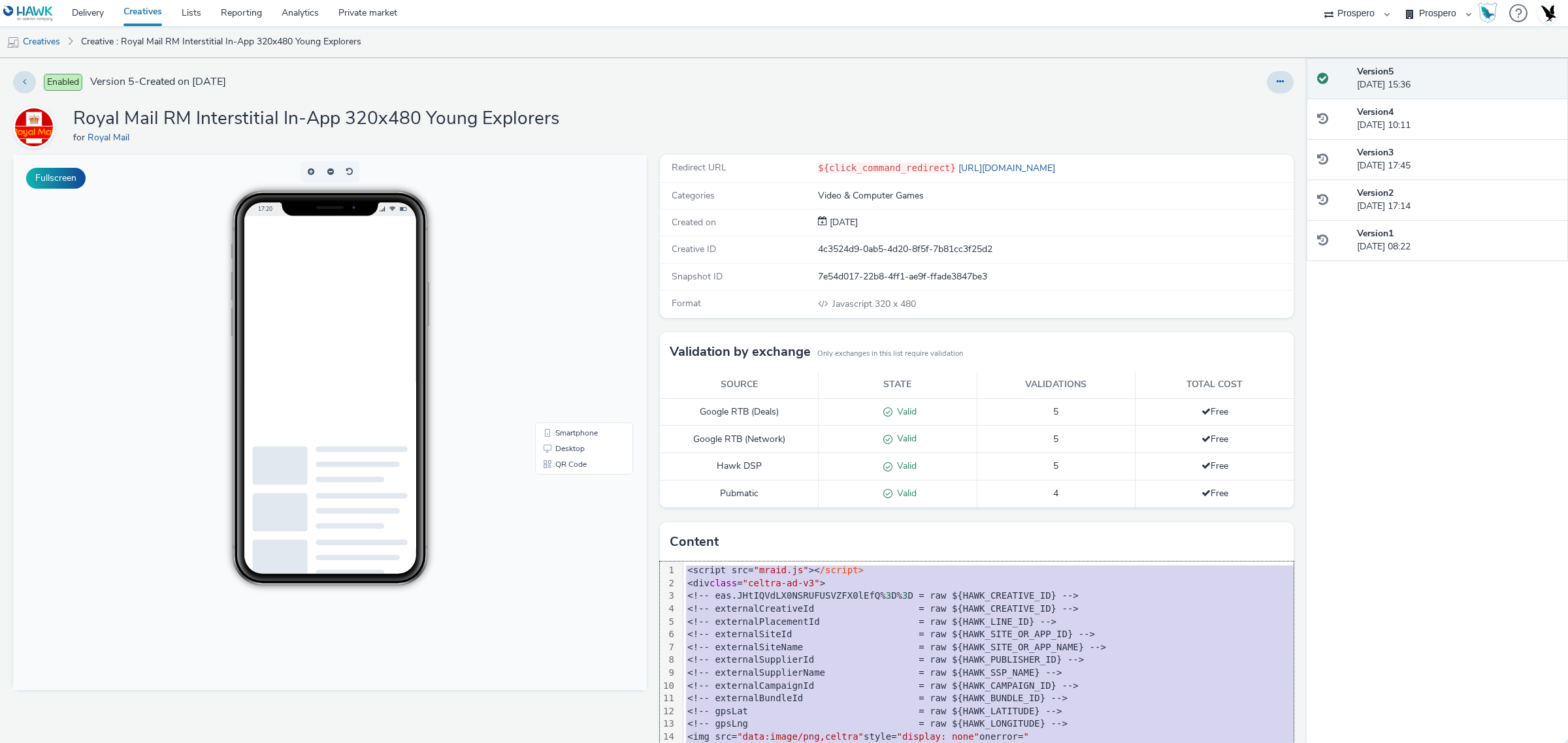
copy div "<script src= "mraid.js" >< /script> <div class = "celtra-ad-v3" > <!-- eas.JHtI…"
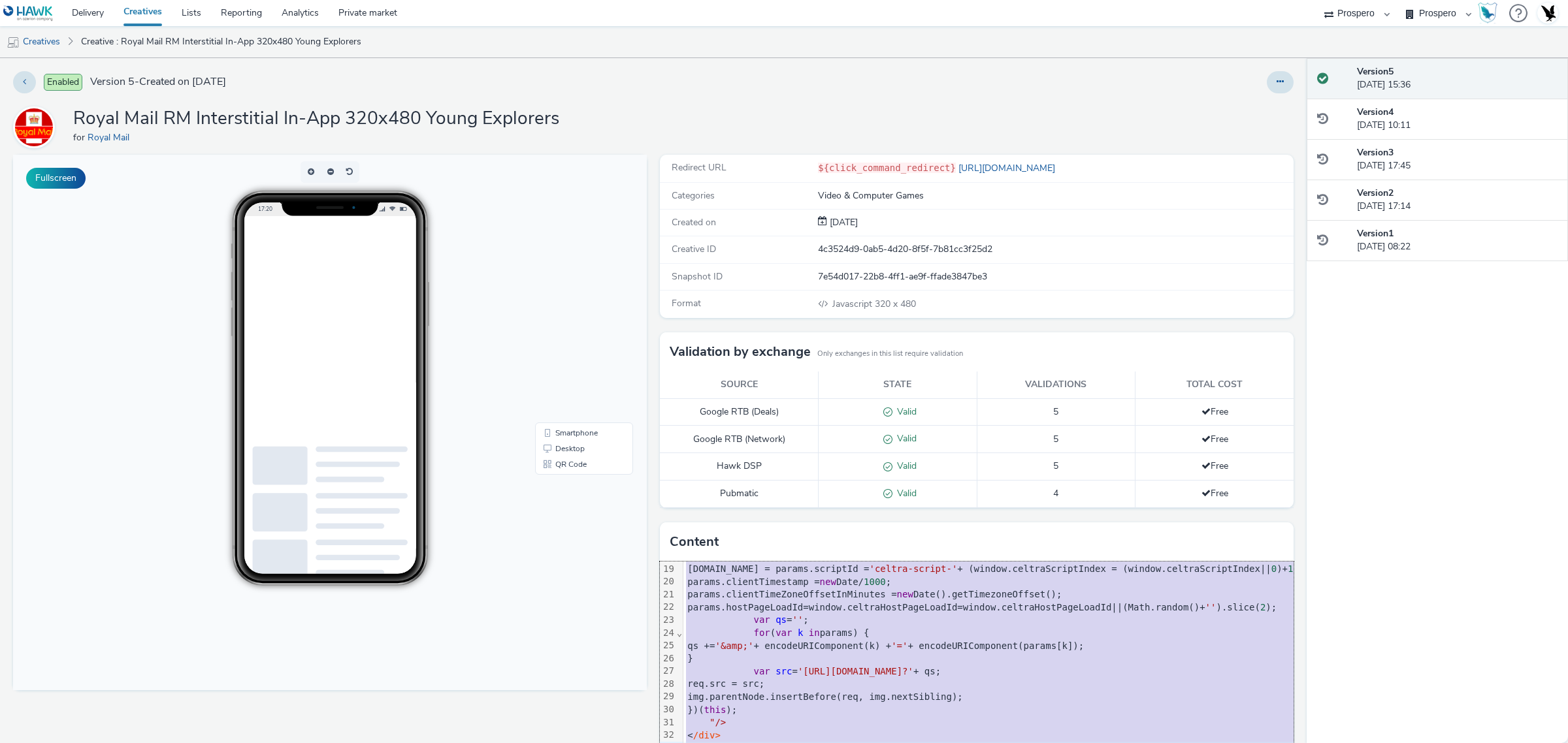
scroll to position [29, 0]
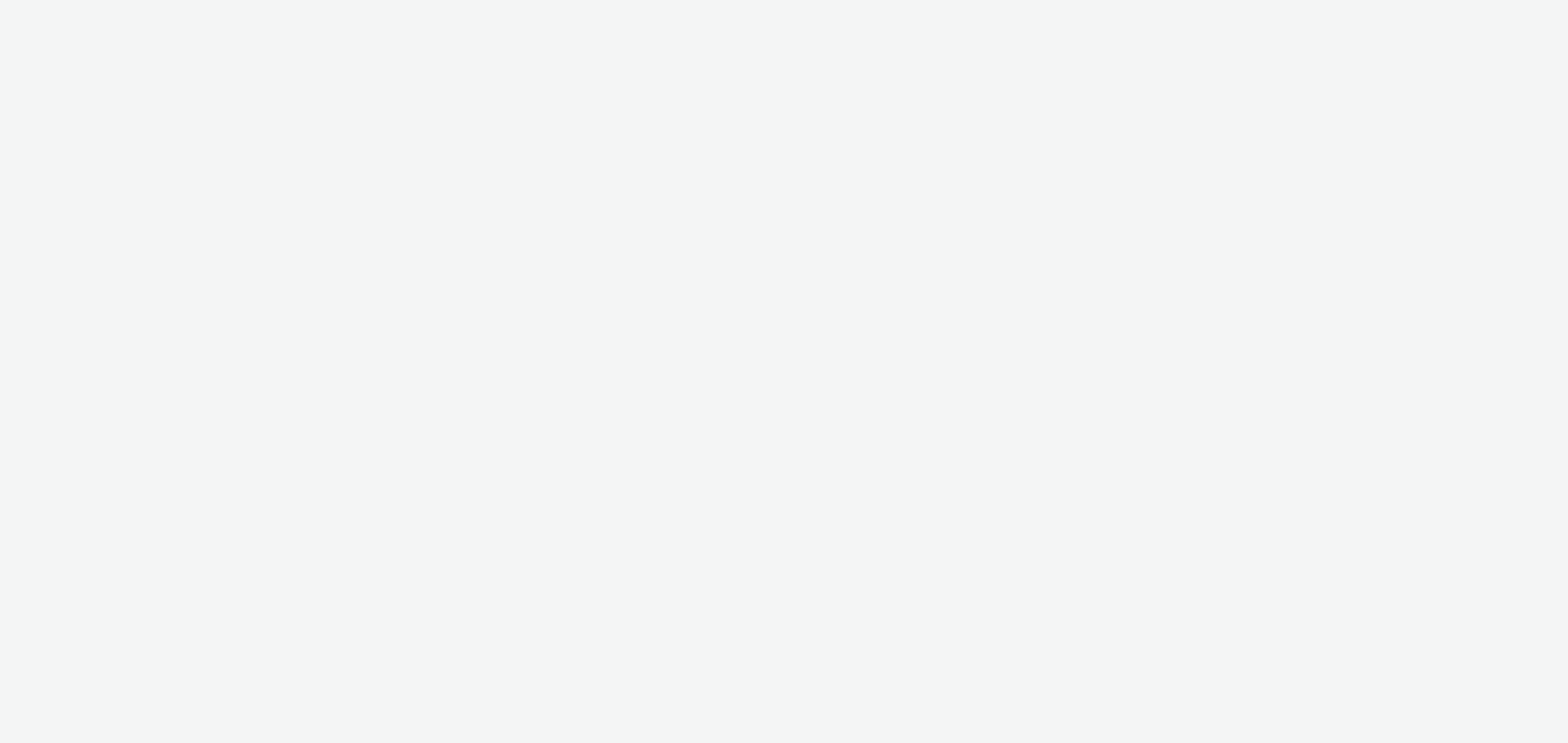
select select "47c37c18-910e-43a3-bb91-a2beb2847406"
select select "b1b940d3-d05b-48b5-821e-f328c33b988b"
select select "47c37c18-910e-43a3-bb91-a2beb2847406"
select select "b1b940d3-d05b-48b5-821e-f328c33b988b"
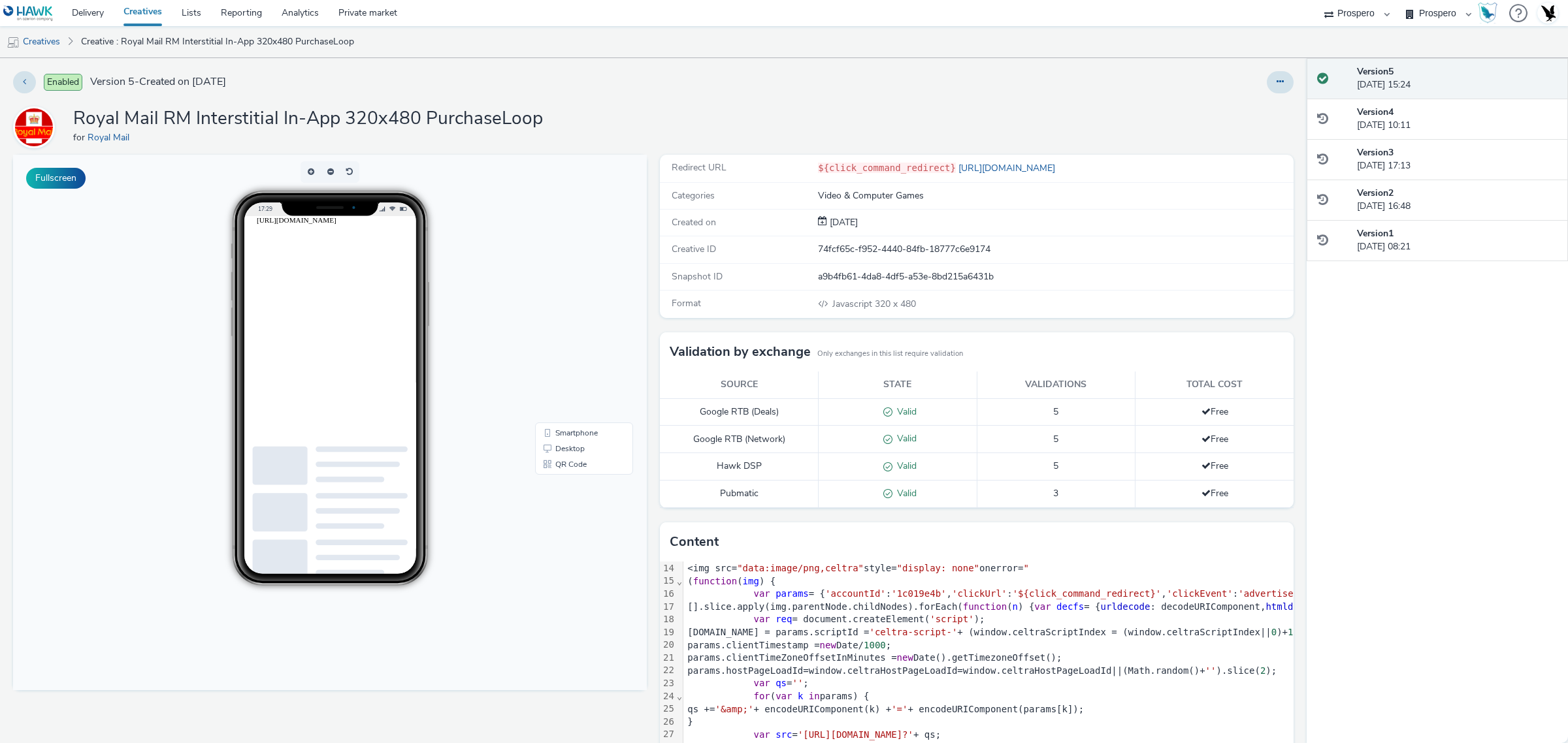
scroll to position [170, 0]
click at [825, 592] on span "'accountId'" at bounding box center [856, 593] width 61 height 11
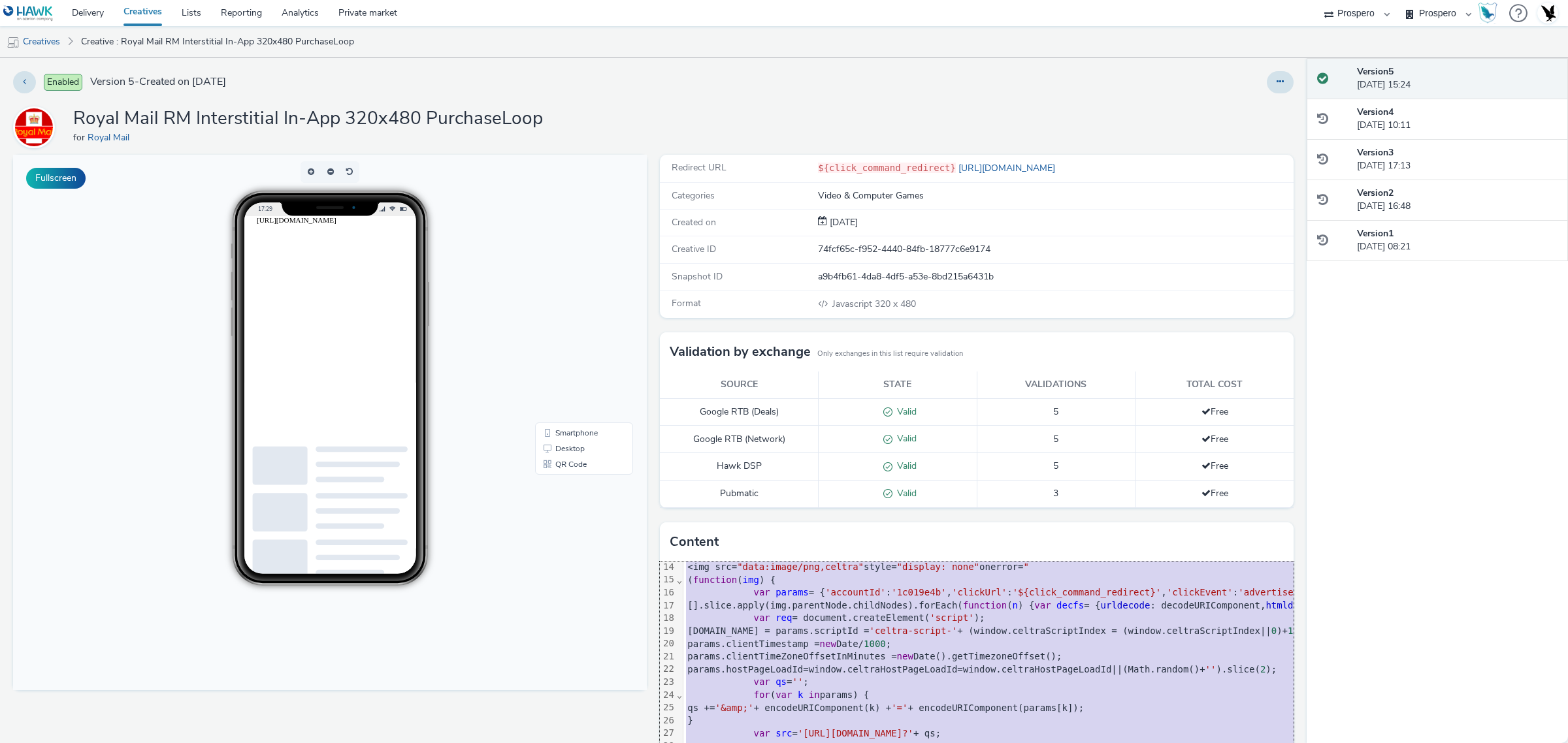
copy div "<script src= "mraid.js" >< /script> <div class = "celtra-ad-v3" > <!-- eas.JHtI…"
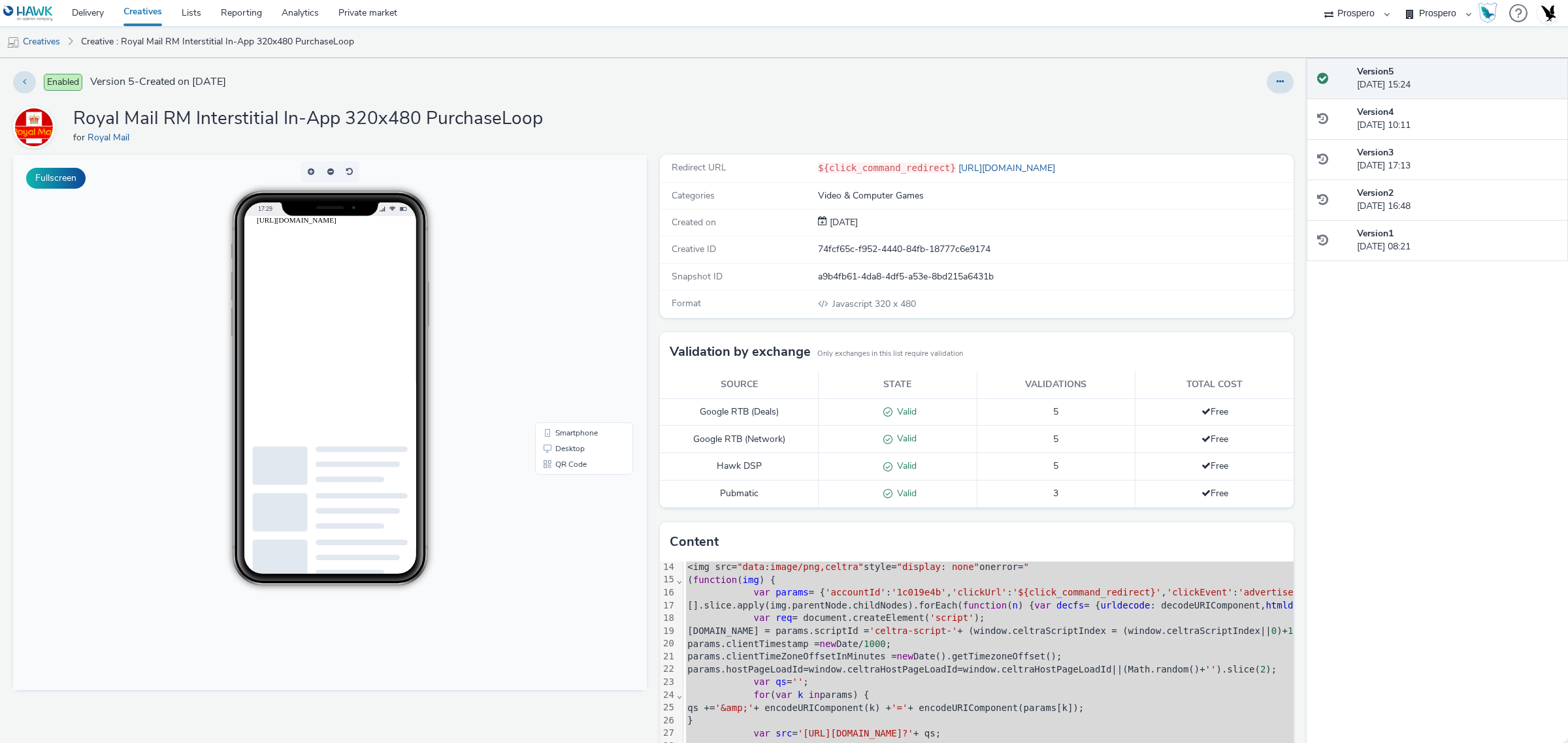
click at [198, 113] on h1 "Royal Mail RM Interstitial In-App 320x480 PurchaseLoop" at bounding box center [307, 119] width 469 height 25
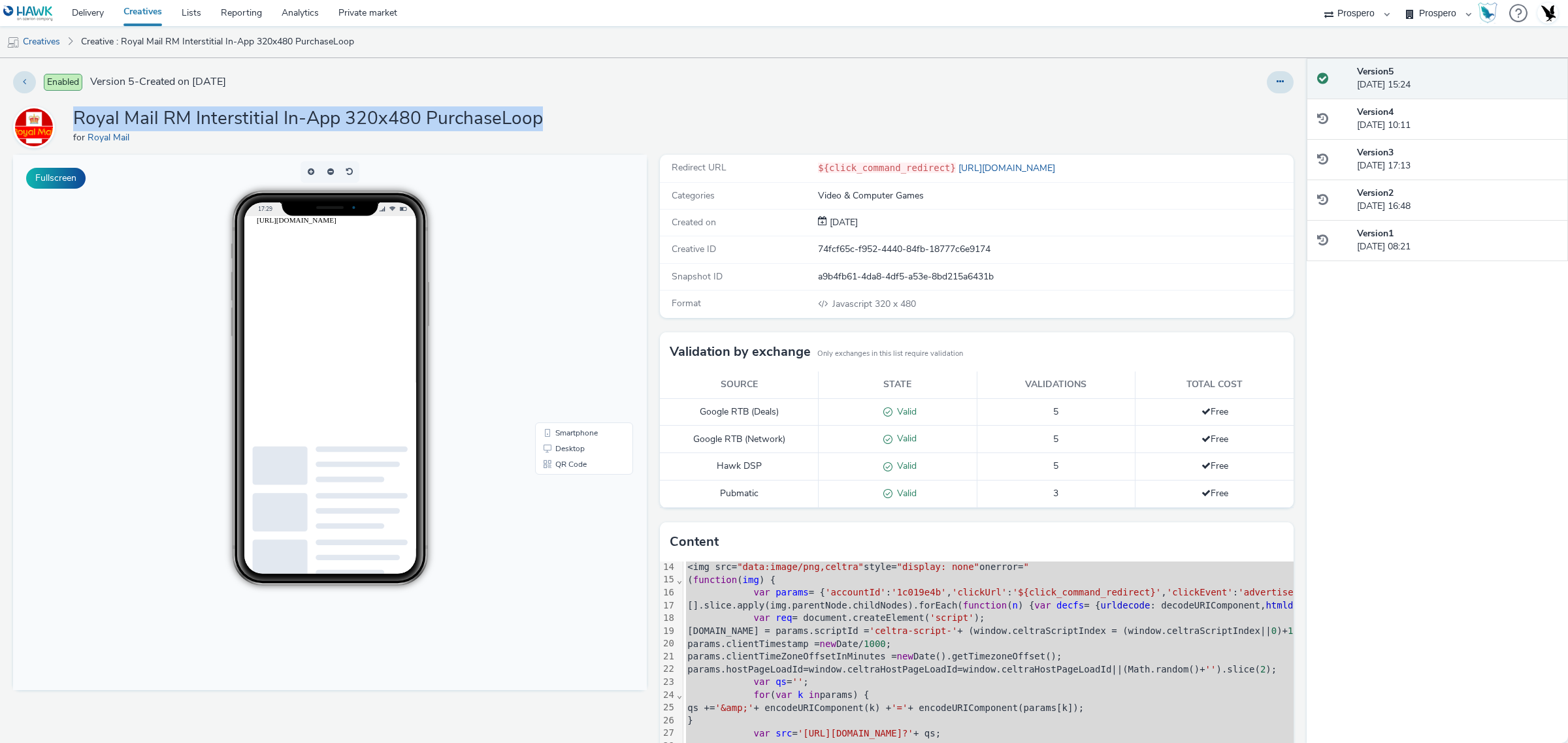
click at [198, 113] on h1 "Royal Mail RM Interstitial In-App 320x480 PurchaseLoop" at bounding box center [307, 119] width 469 height 25
copy h1 "Royal Mail RM Interstitial In-App 320x480 PurchaseLoop"
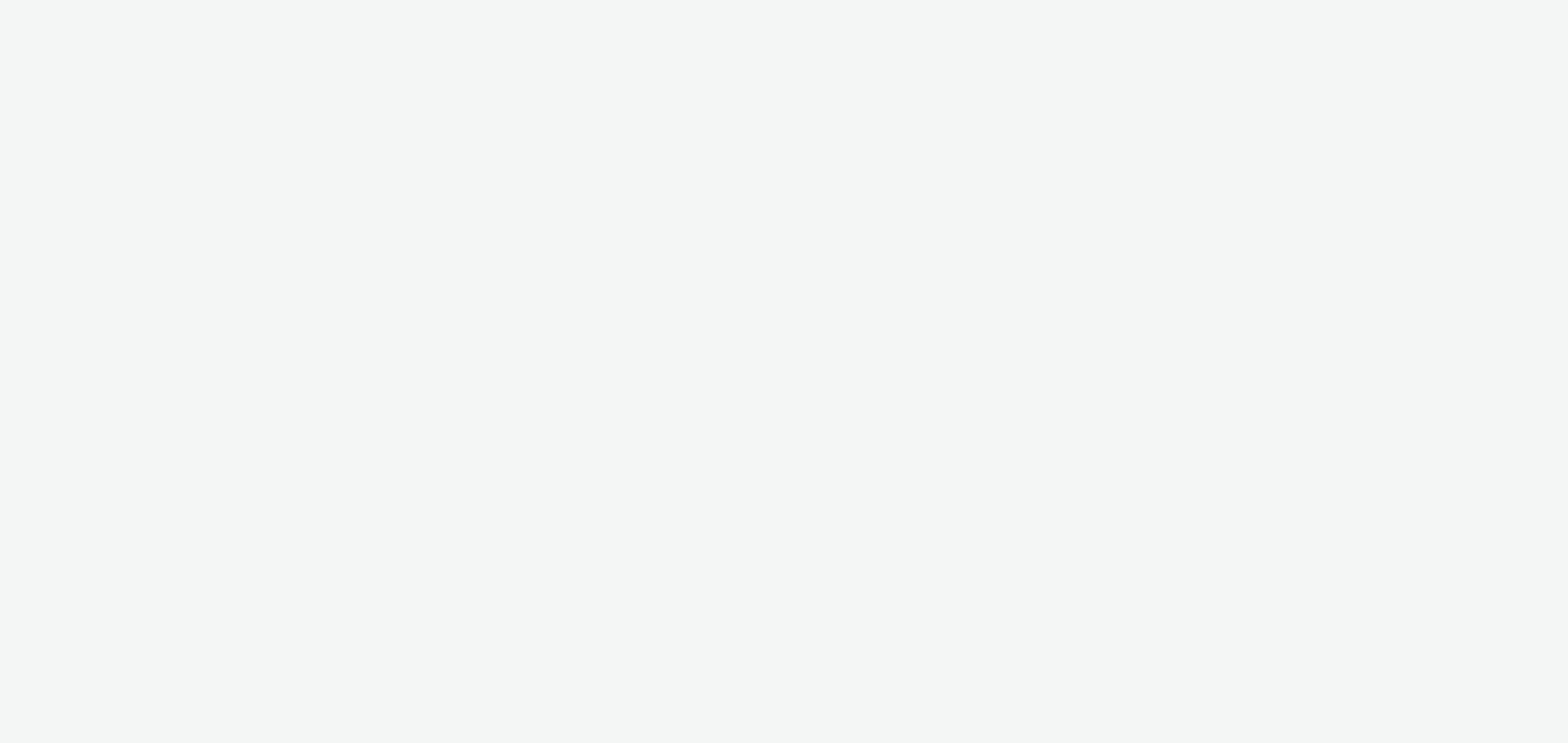
select select "47c37c18-910e-43a3-bb91-a2beb2847406"
select select "b1b940d3-d05b-48b5-821e-f328c33b988b"
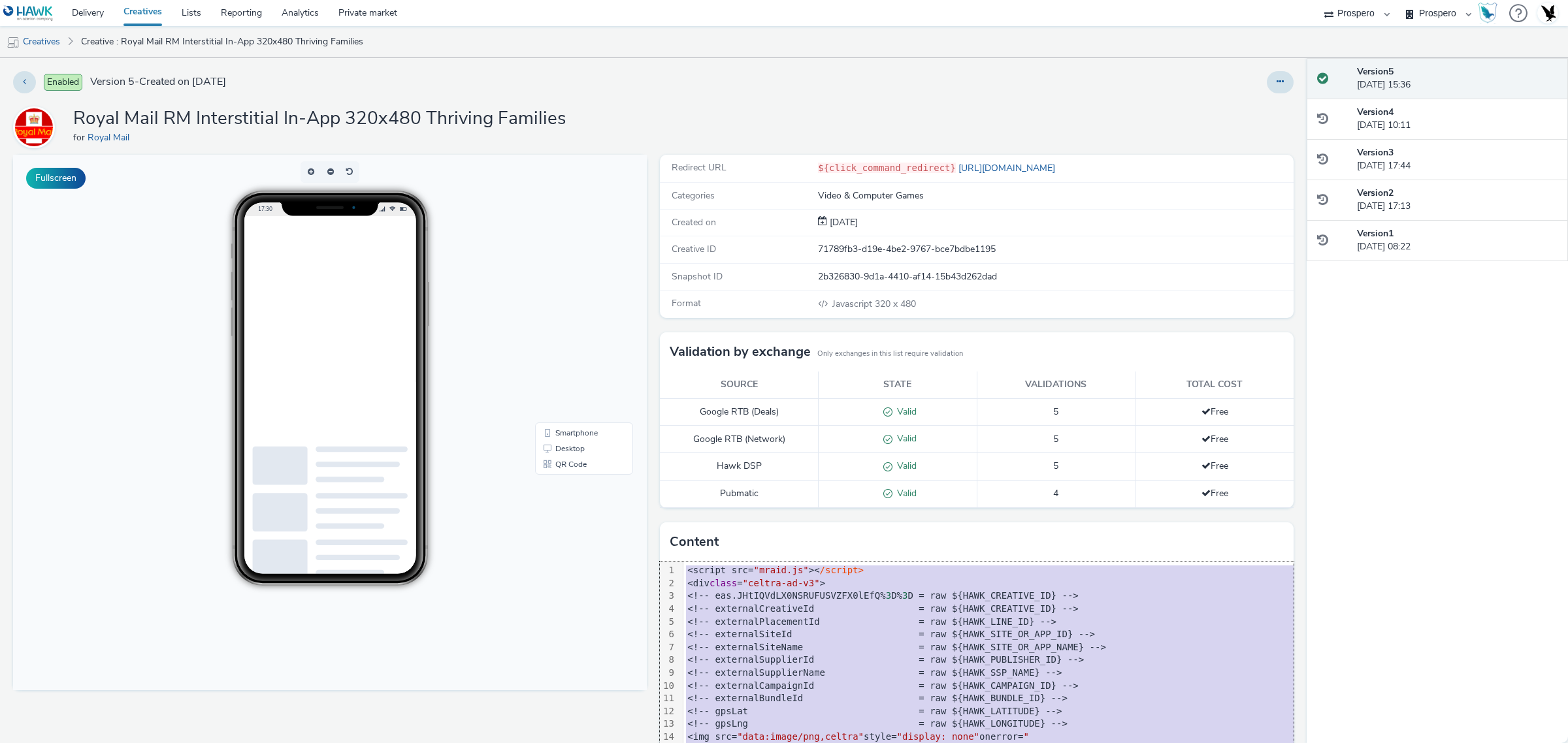
copy div "<script src= "mraid.js" >< /script> <div class = "celtra-ad-v3" > <!-- eas.JHtI…"
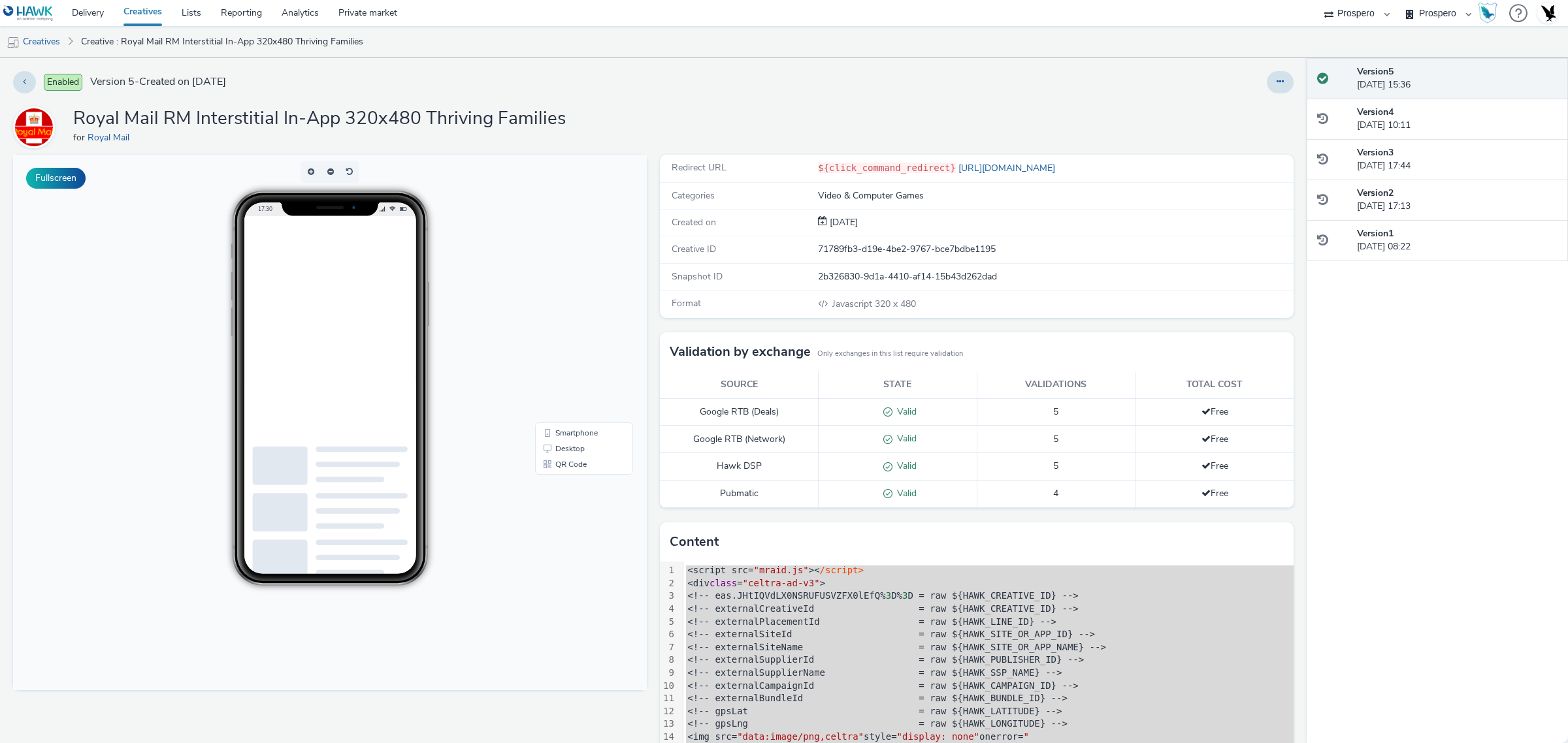
click at [317, 118] on h1 "Royal Mail RM Interstitial In-App 320x480 Thriving Families" at bounding box center [319, 119] width 492 height 25
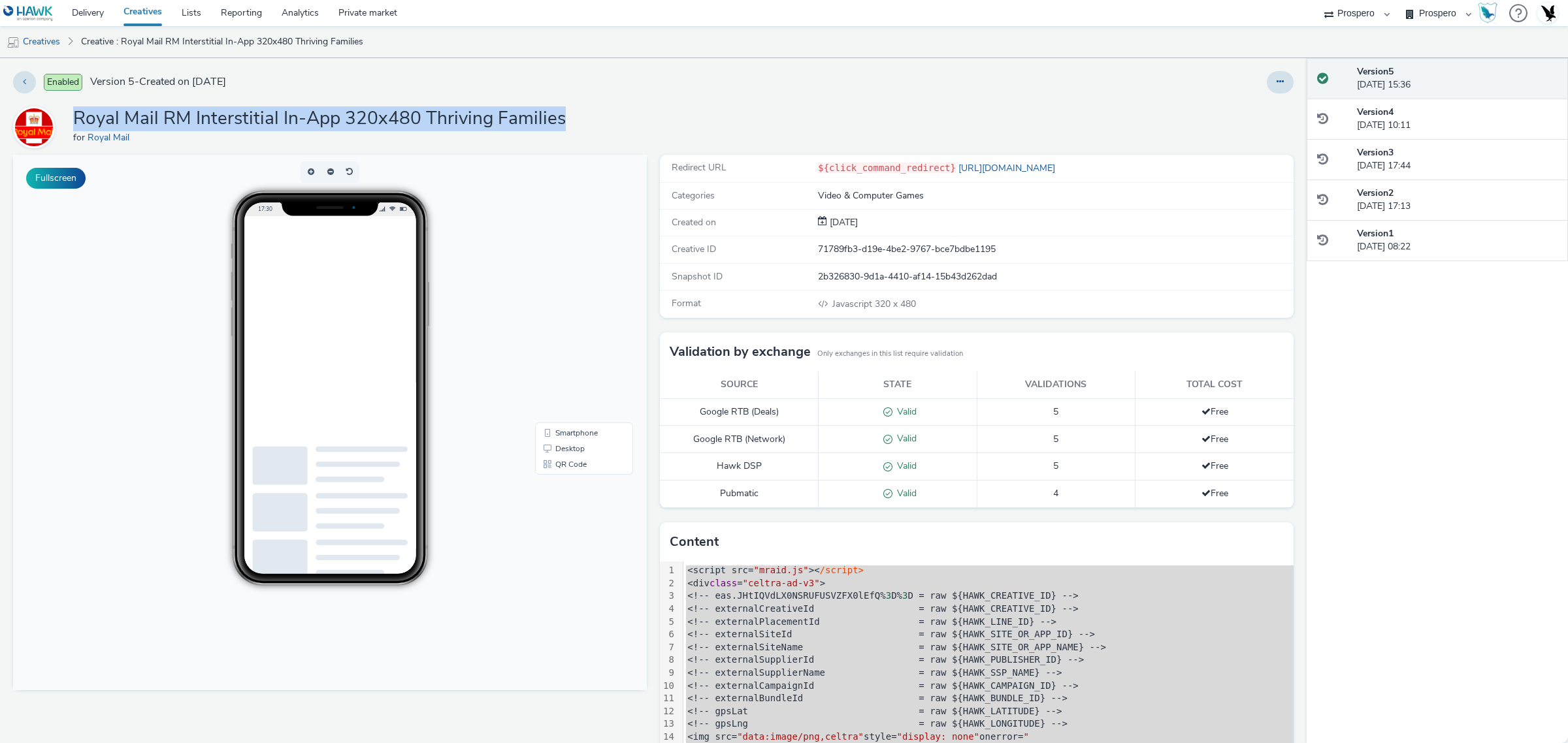
click at [317, 118] on h1 "Royal Mail RM Interstitial In-App 320x480 Thriving Families" at bounding box center [319, 119] width 492 height 25
copy h1 "Royal Mail RM Interstitial In-App 320x480 Thriving Families"
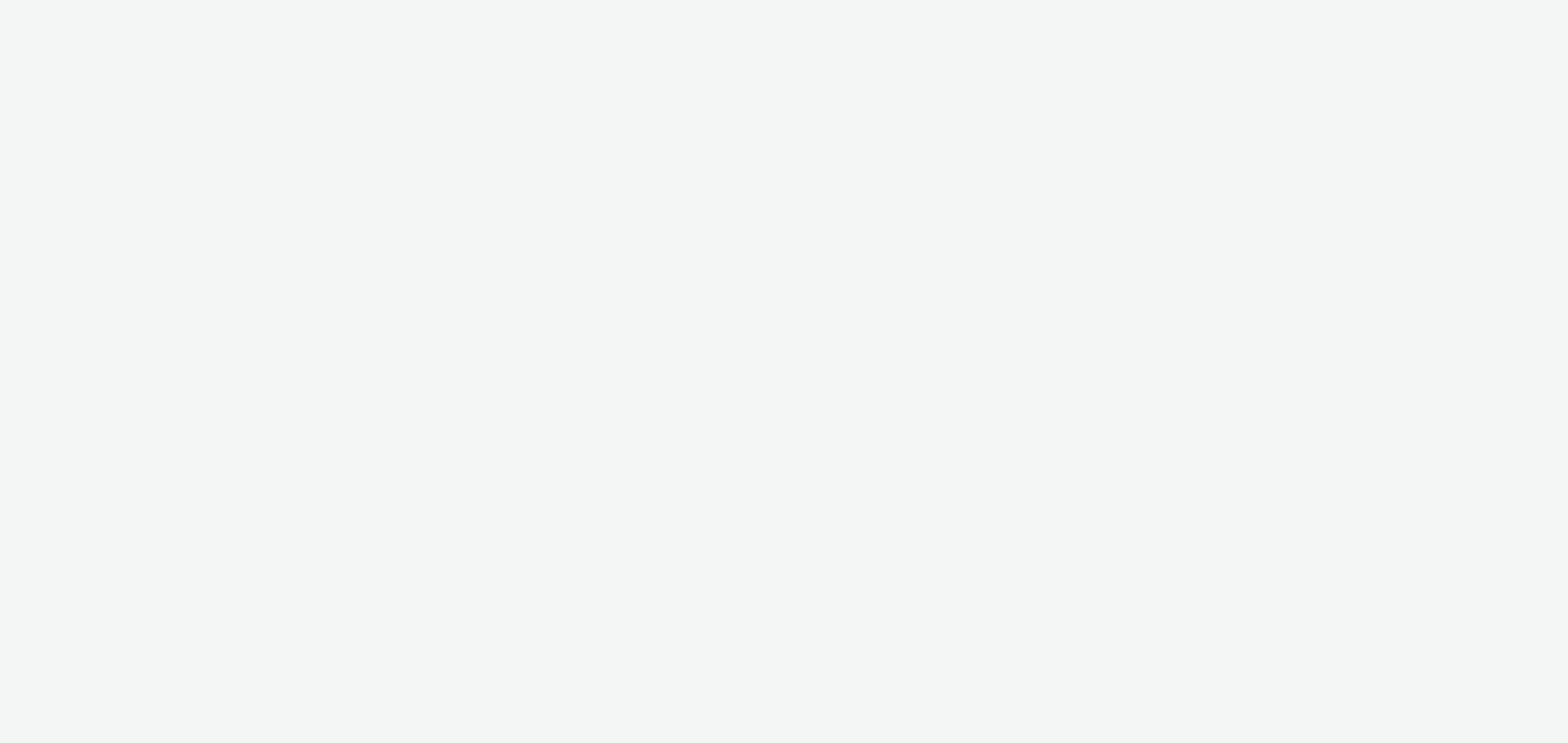
select select "47c37c18-910e-43a3-bb91-a2beb2847406"
select select "b1b940d3-d05b-48b5-821e-f328c33b988b"
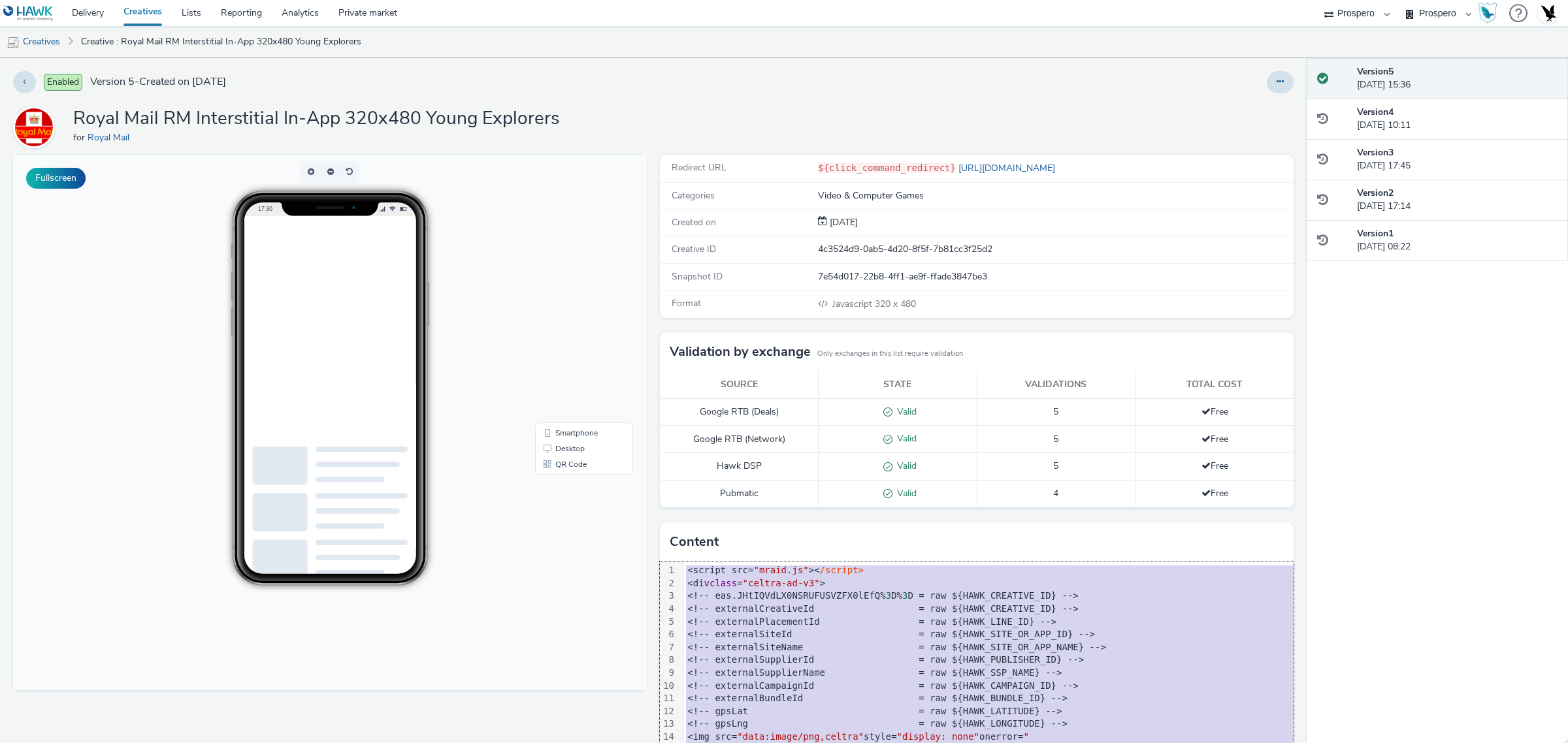
copy div "<script src= "mraid.js" >< /script> <div class = "celtra-ad-v3" > <!-- eas.JHtI…"
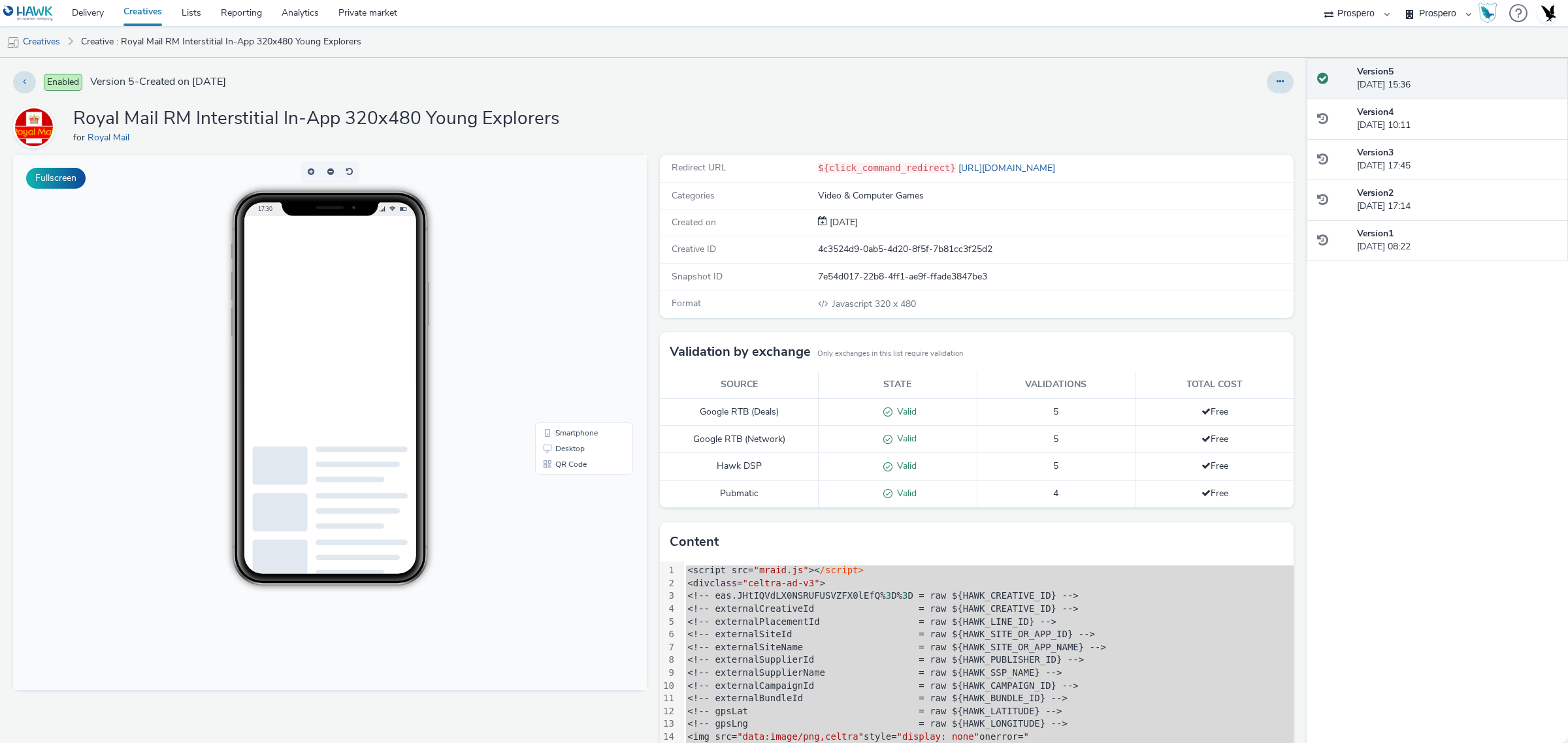
click at [379, 122] on h1 "Royal Mail RM Interstitial In-App 320x480 Young Explorers" at bounding box center [316, 119] width 486 height 25
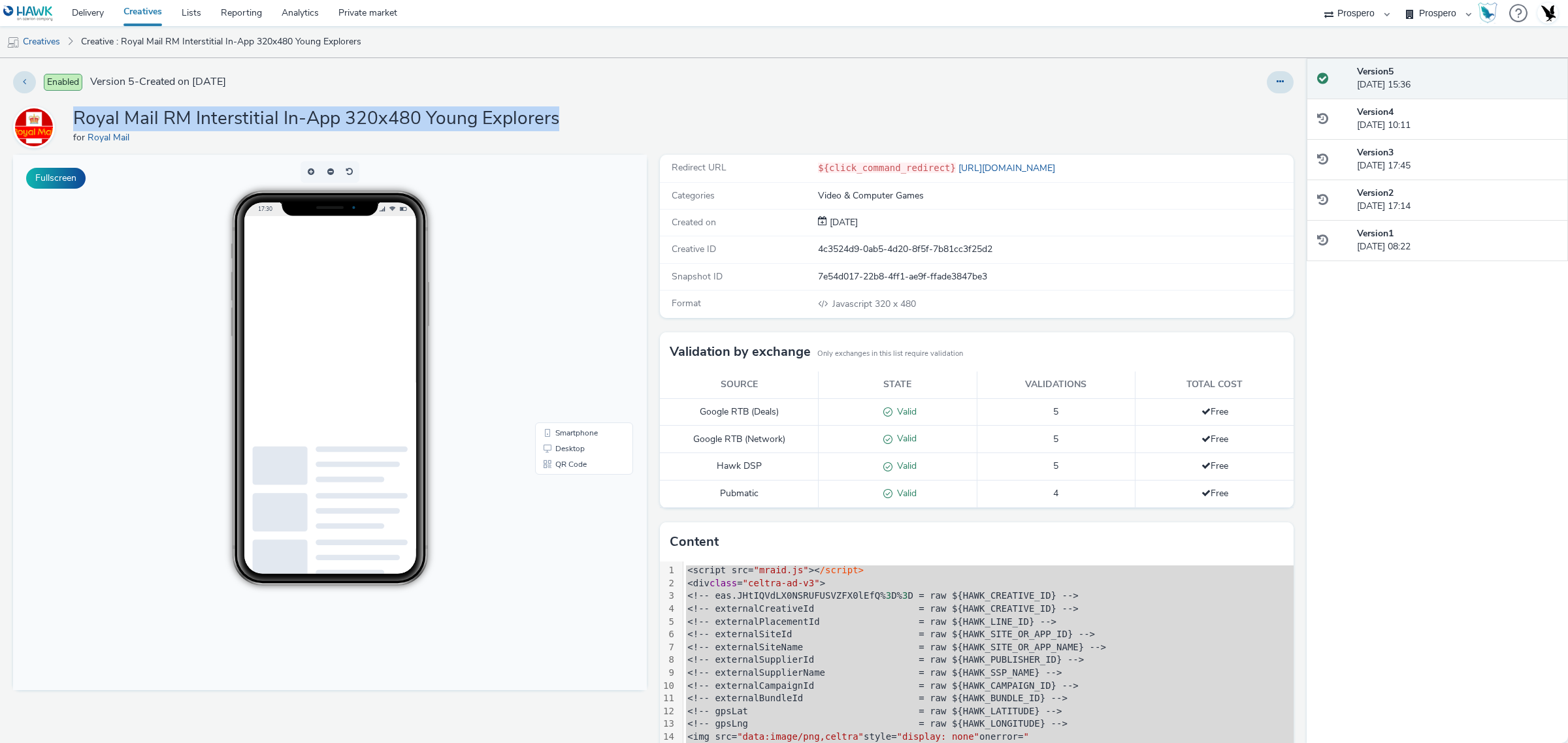
click at [379, 122] on h1 "Royal Mail RM Interstitial In-App 320x480 Young Explorers" at bounding box center [316, 119] width 486 height 25
copy h1 "Royal Mail RM Interstitial In-App 320x480 Young Explorers"
